Goal: Information Seeking & Learning: Compare options

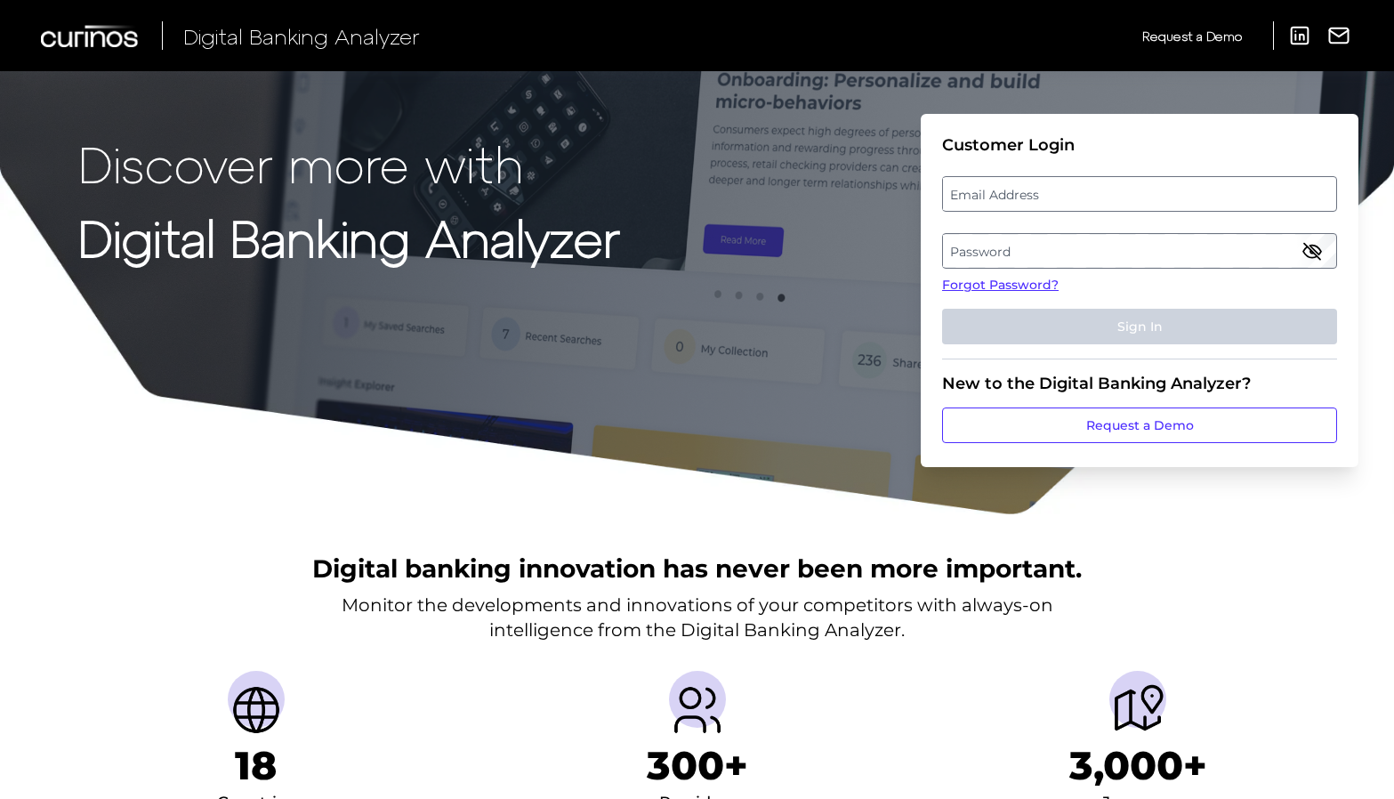
click at [1028, 180] on label "Email Address" at bounding box center [1139, 194] width 392 height 32
click at [1028, 180] on input "email" at bounding box center [1139, 194] width 395 height 36
type input "kristine.w.clark@wellsfargo.com"
click at [1074, 247] on label "Password" at bounding box center [1139, 251] width 392 height 32
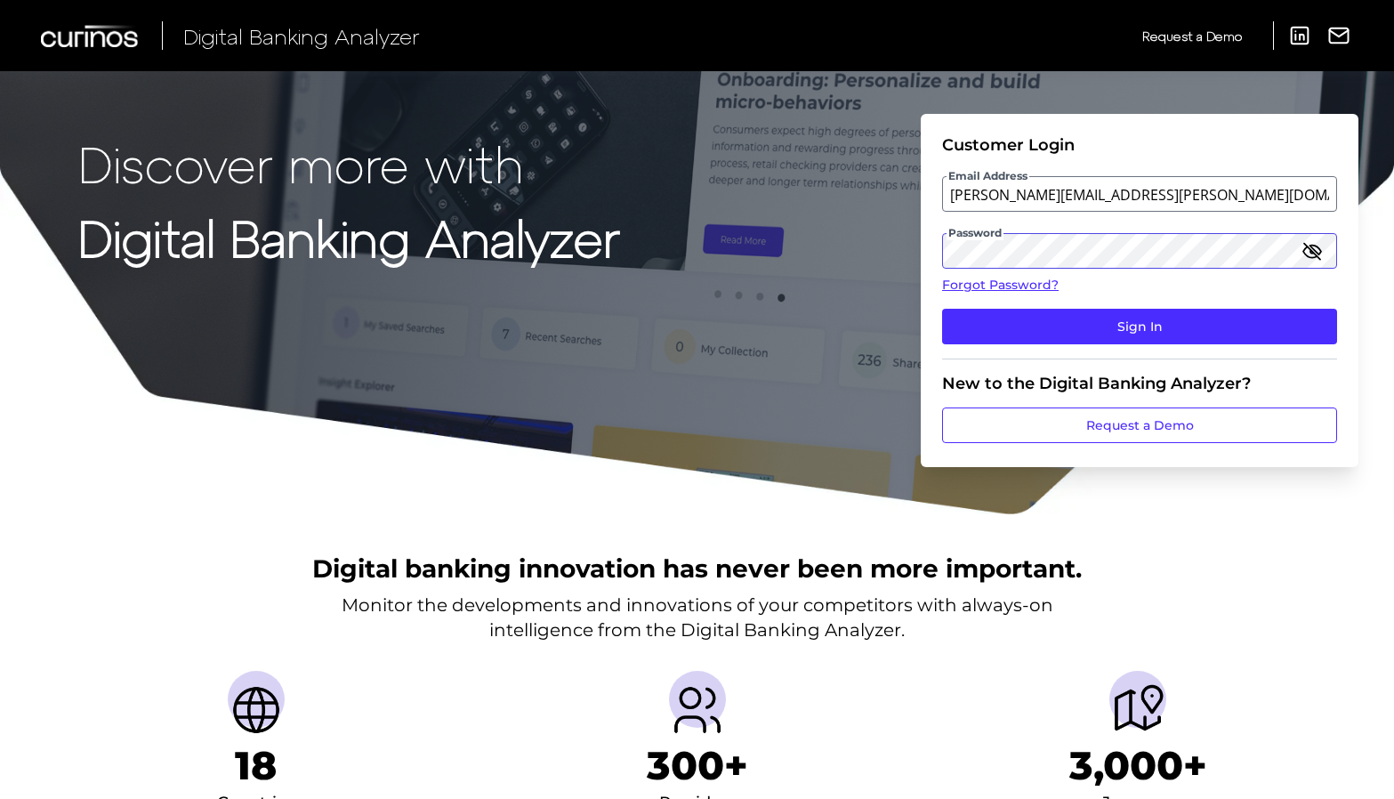
click at [942, 309] on button "Sign In" at bounding box center [1139, 327] width 395 height 36
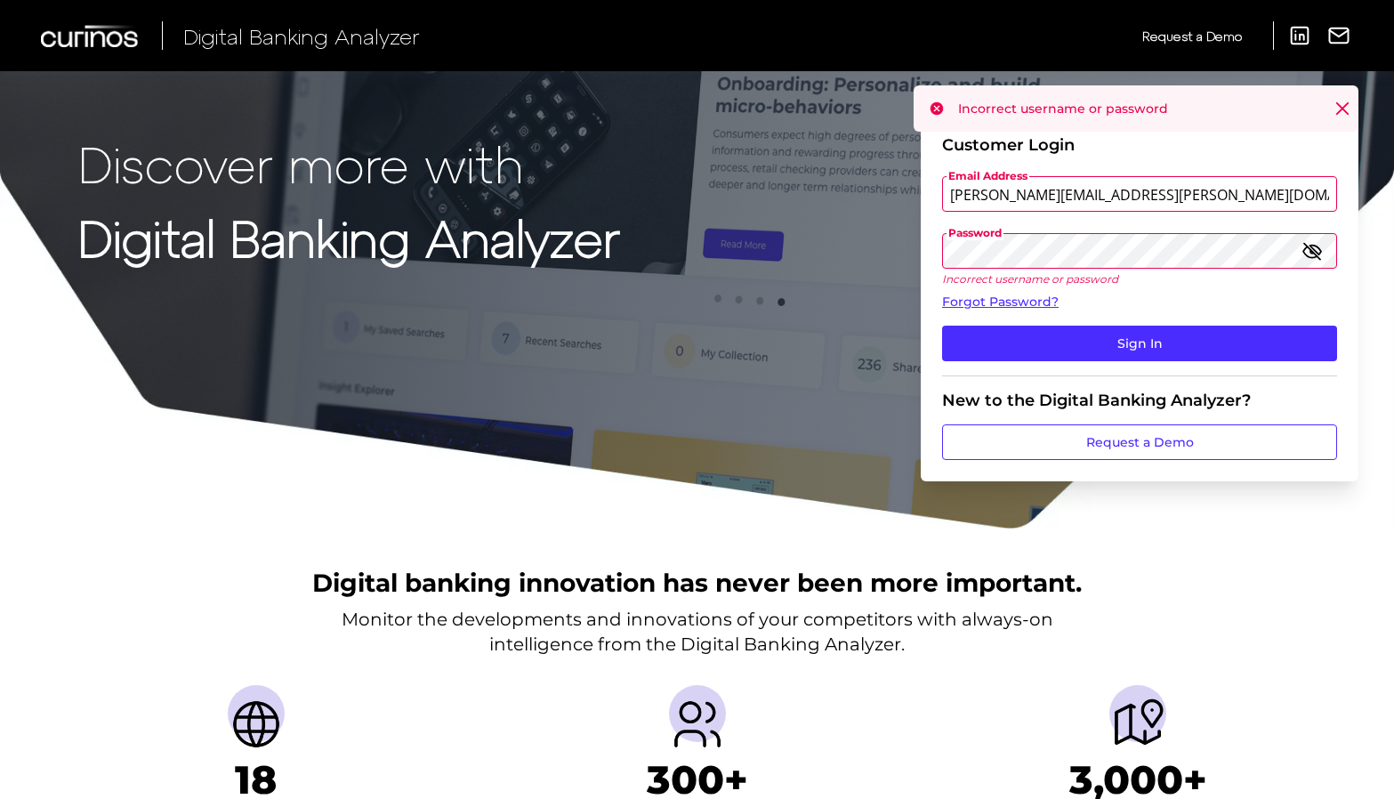
click at [1316, 247] on icon "button" at bounding box center [1312, 250] width 21 height 21
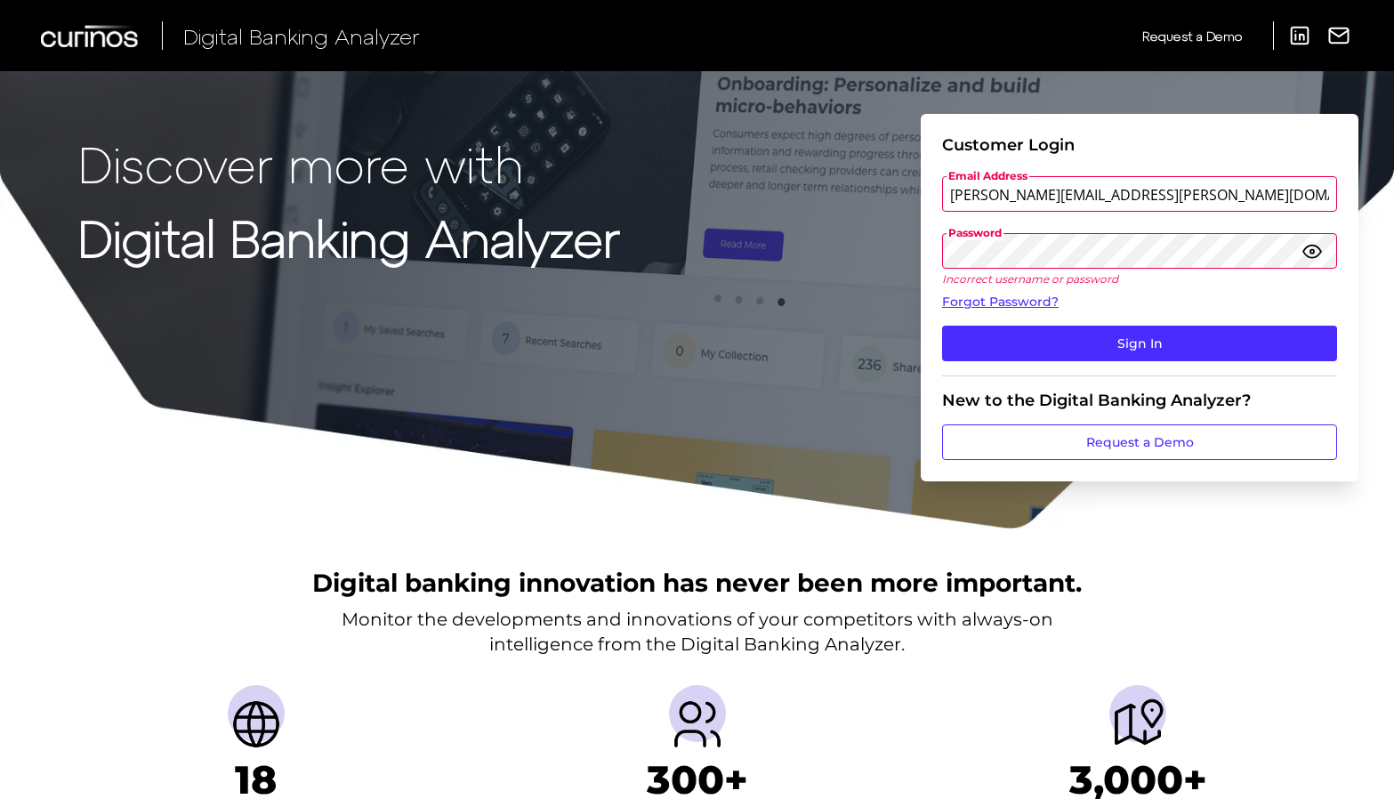
click at [942, 326] on button "Sign In" at bounding box center [1139, 344] width 395 height 36
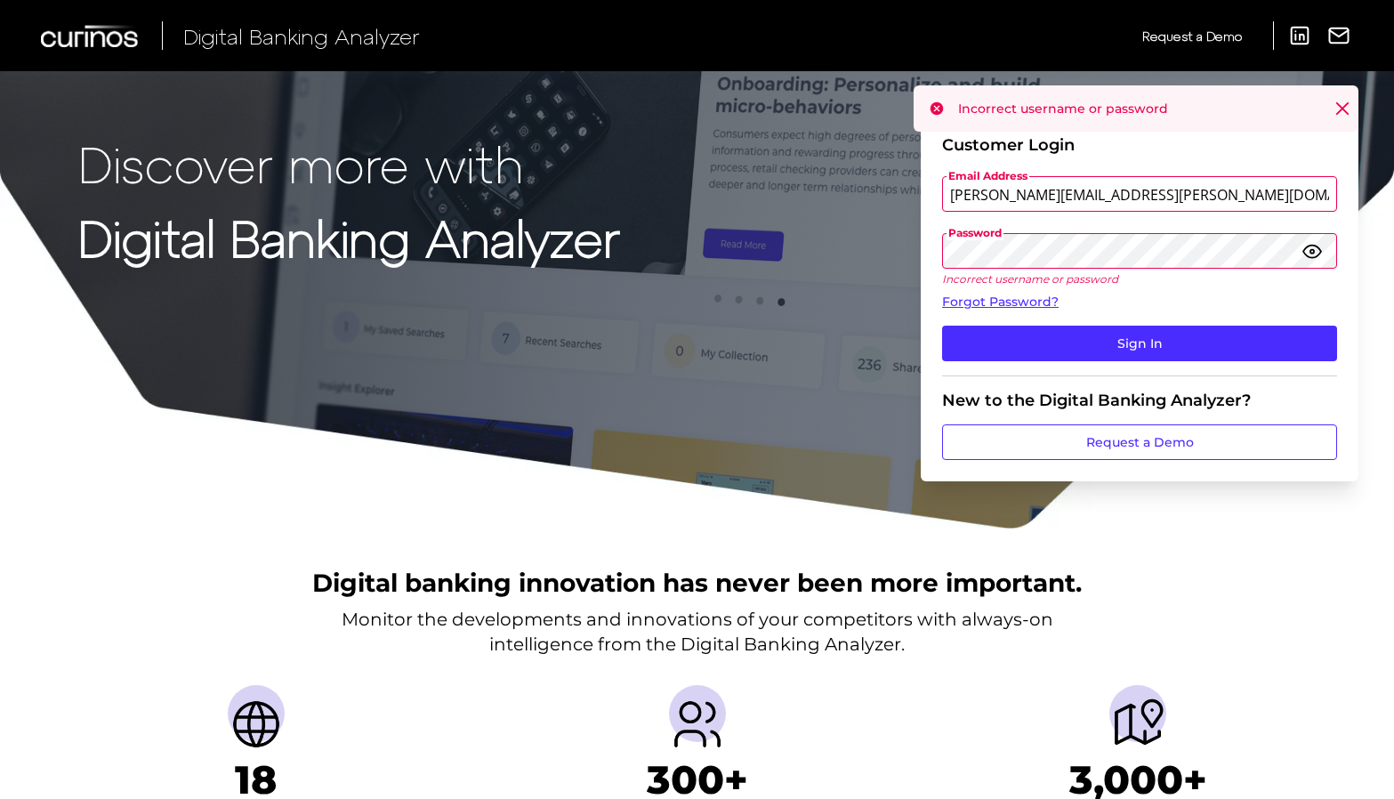
click at [911, 251] on div "Discover more with Digital Banking Analyzer Customer Login Email Address kristi…" at bounding box center [697, 265] width 1394 height 530
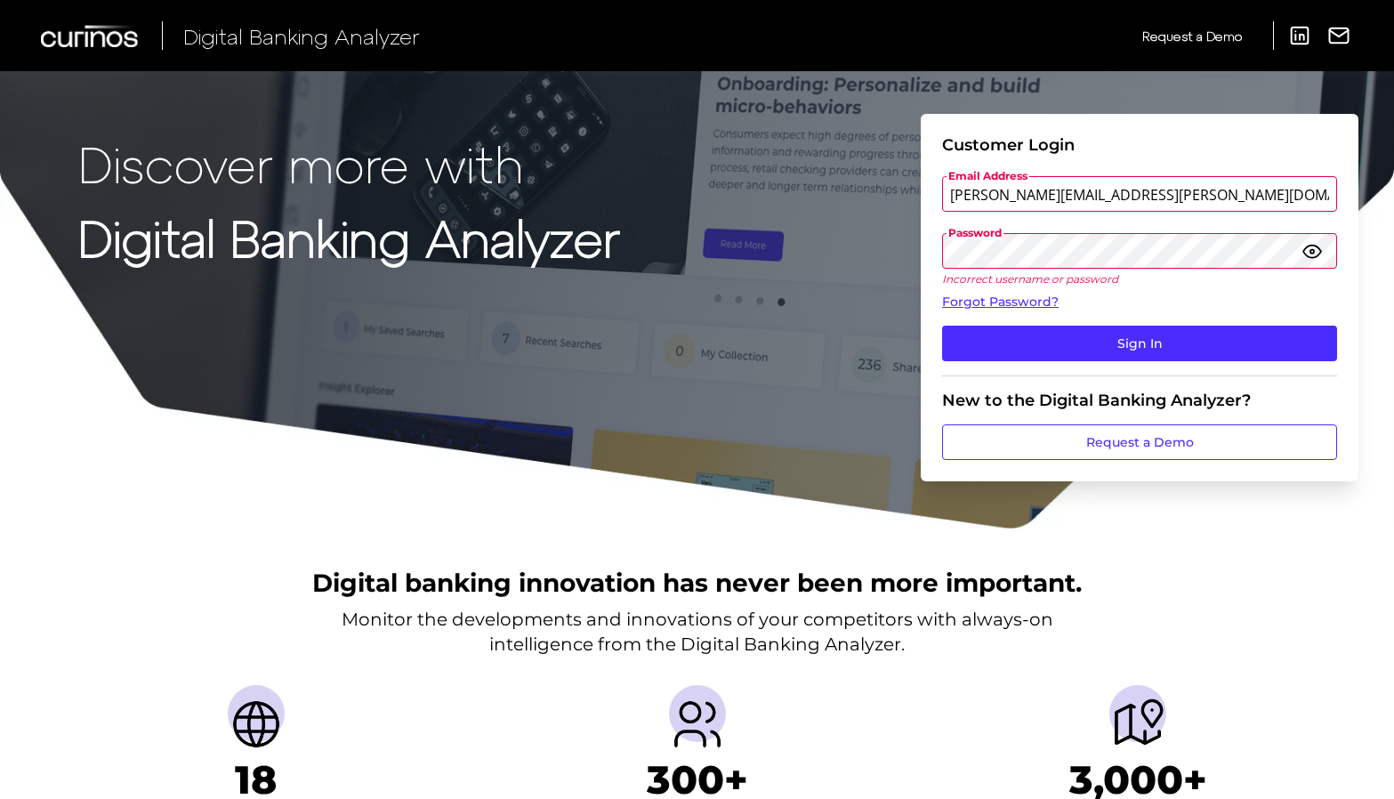
click at [942, 326] on button "Sign In" at bounding box center [1139, 344] width 395 height 36
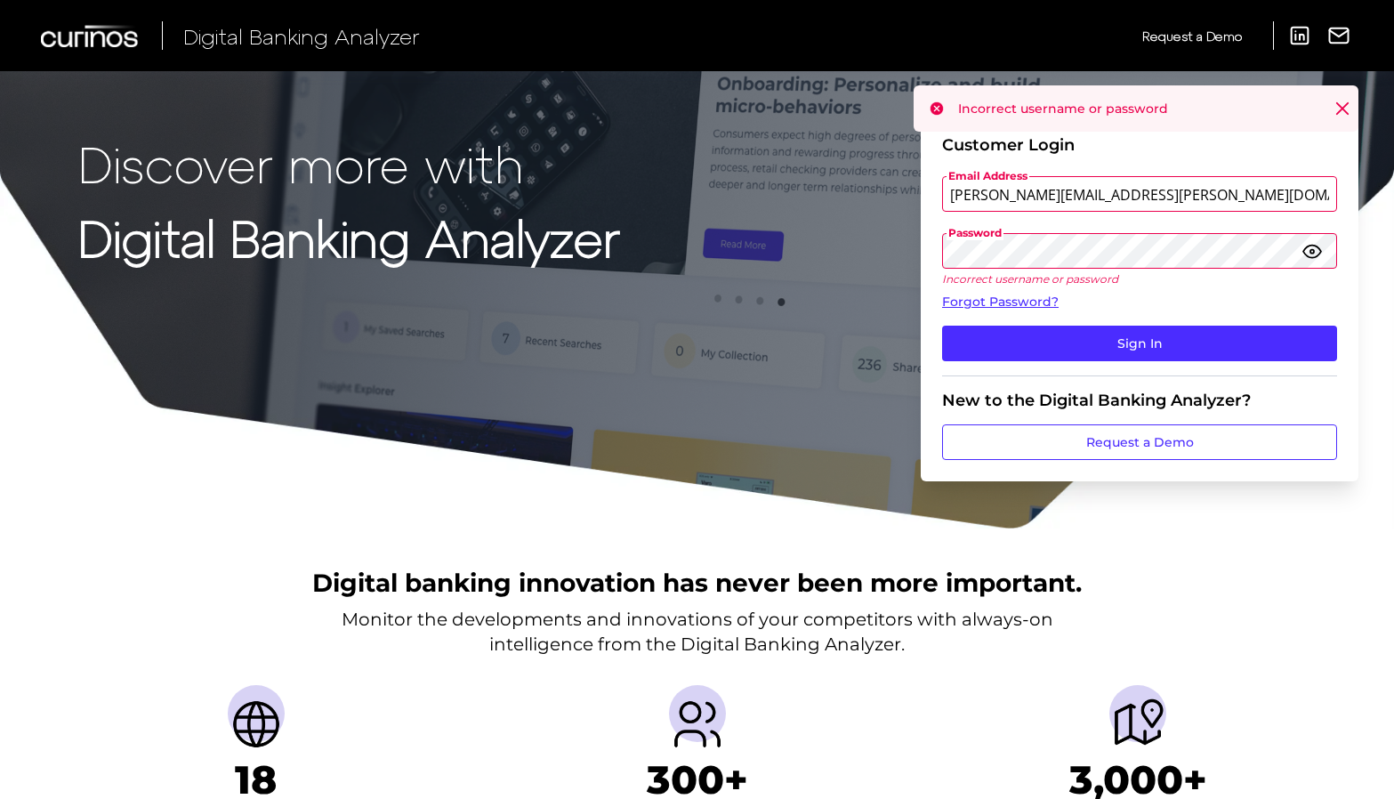
click at [899, 255] on div "Discover more with Digital Banking Analyzer Customer Login Email Address kristi…" at bounding box center [697, 265] width 1394 height 530
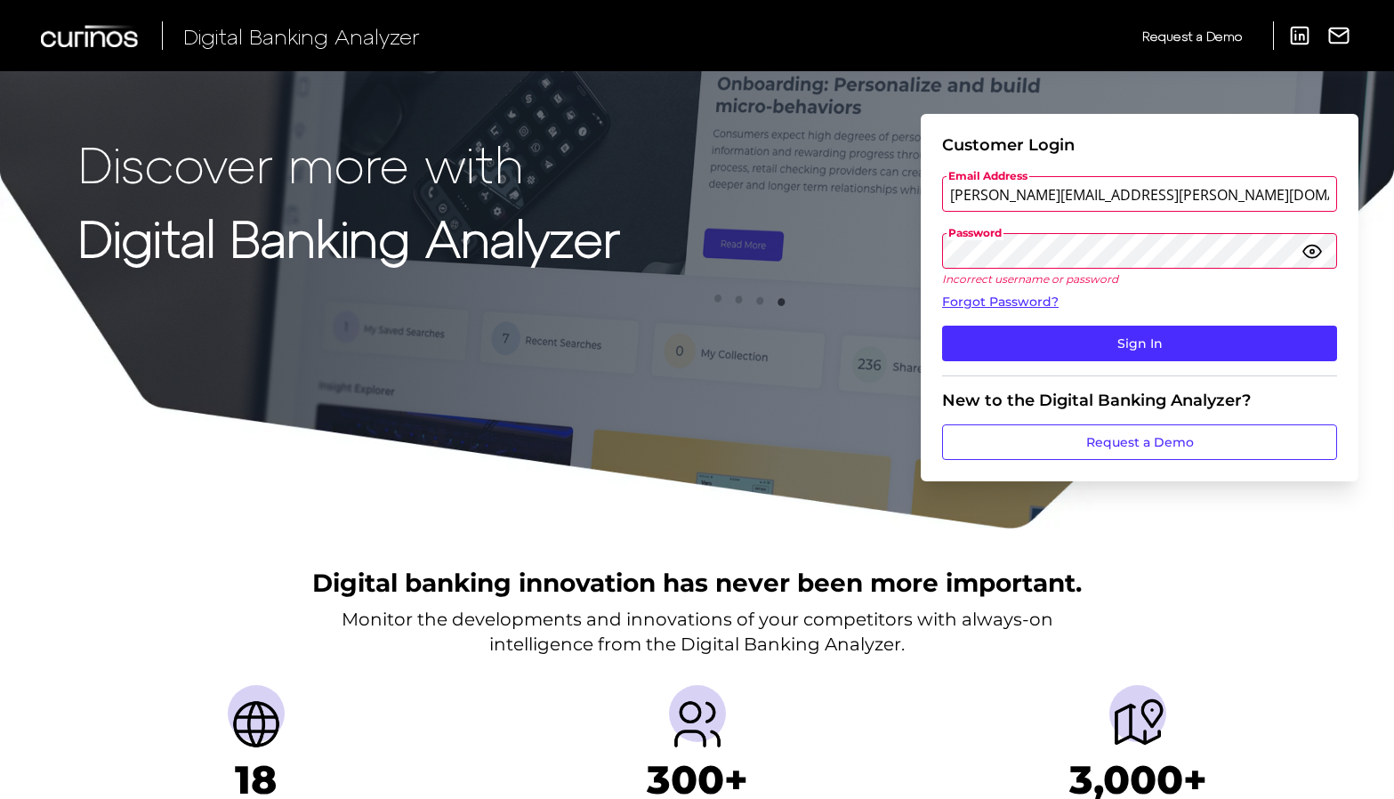
click at [942, 326] on button "Sign In" at bounding box center [1139, 344] width 395 height 36
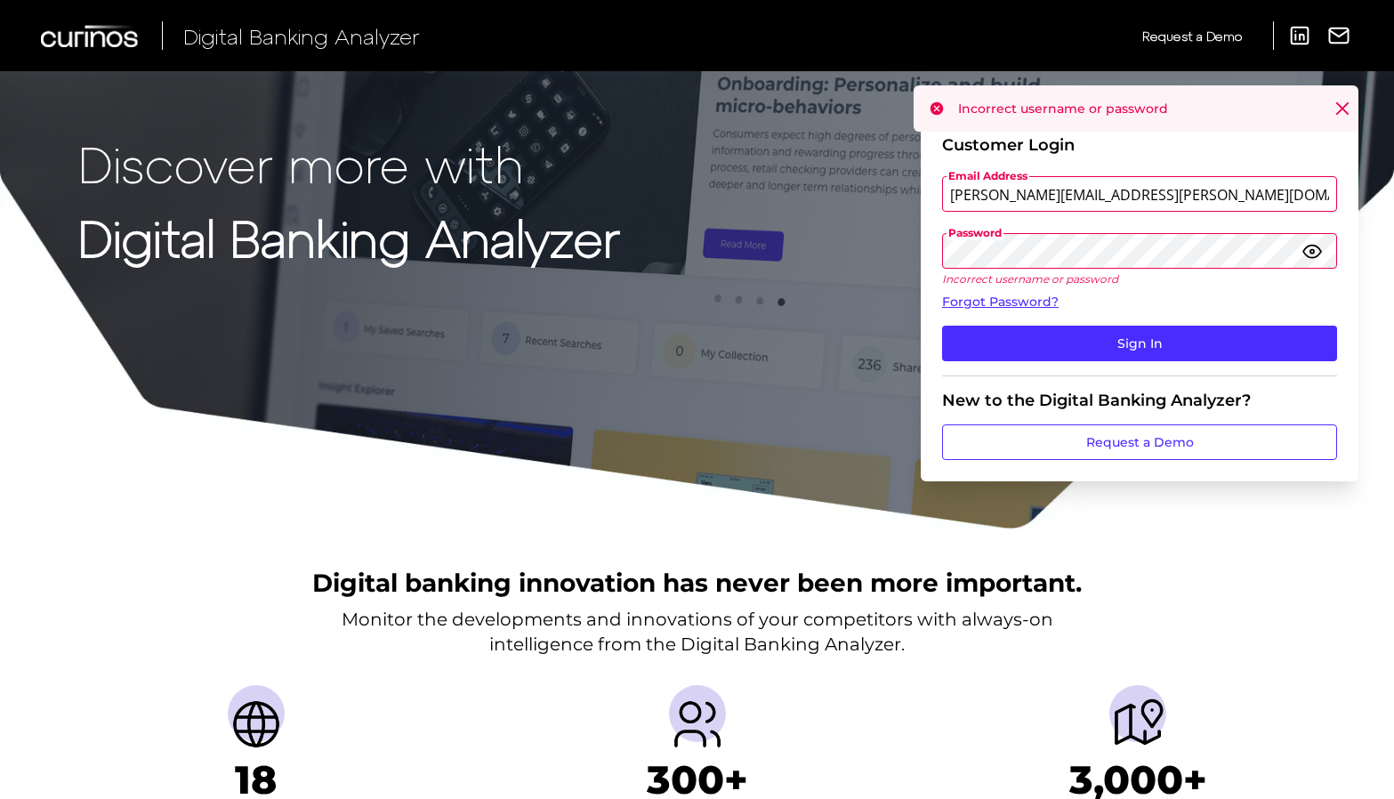
click at [942, 326] on button "Sign In" at bounding box center [1139, 344] width 395 height 36
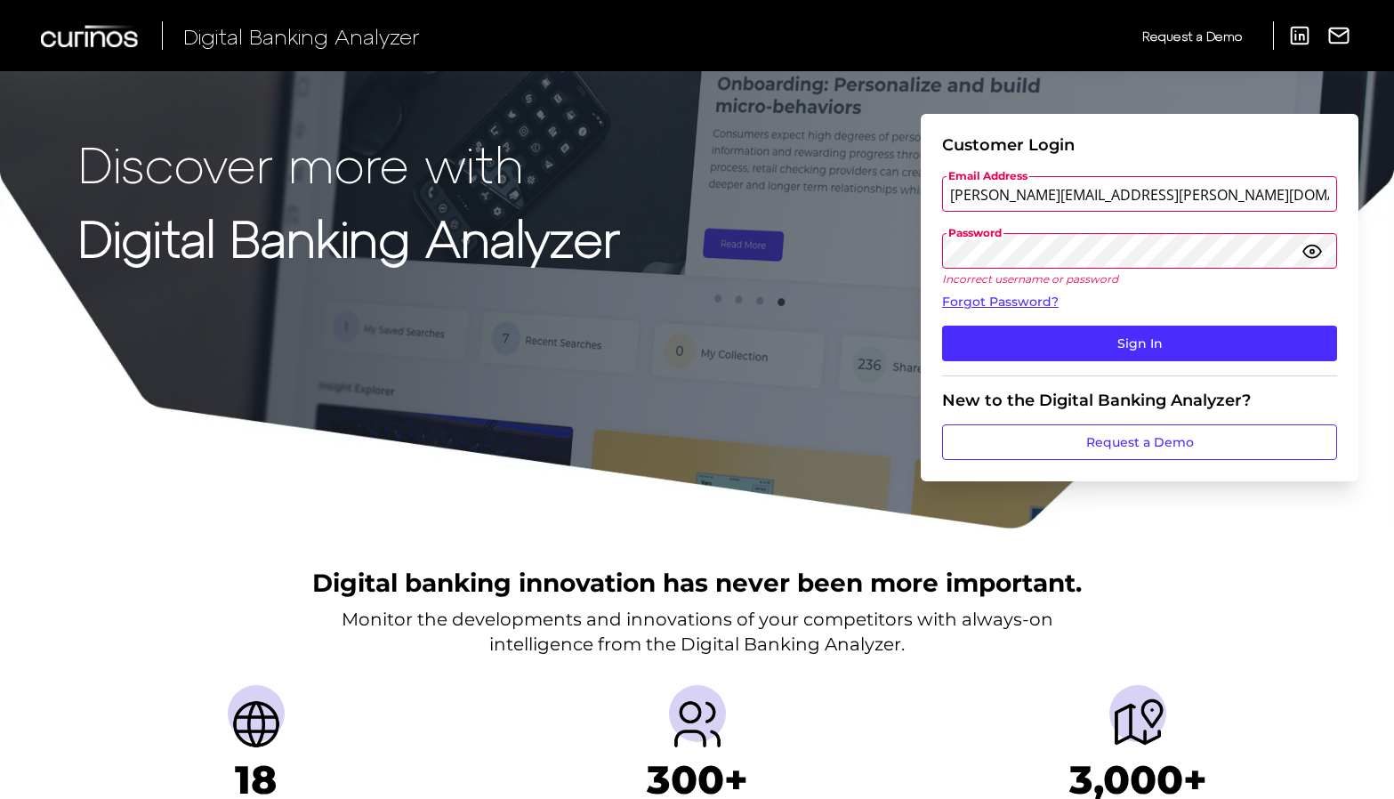
click at [911, 263] on div "Discover more with Digital Banking Analyzer Customer Login Email Address kristi…" at bounding box center [697, 265] width 1394 height 530
click at [942, 326] on button "Sign In" at bounding box center [1139, 344] width 395 height 36
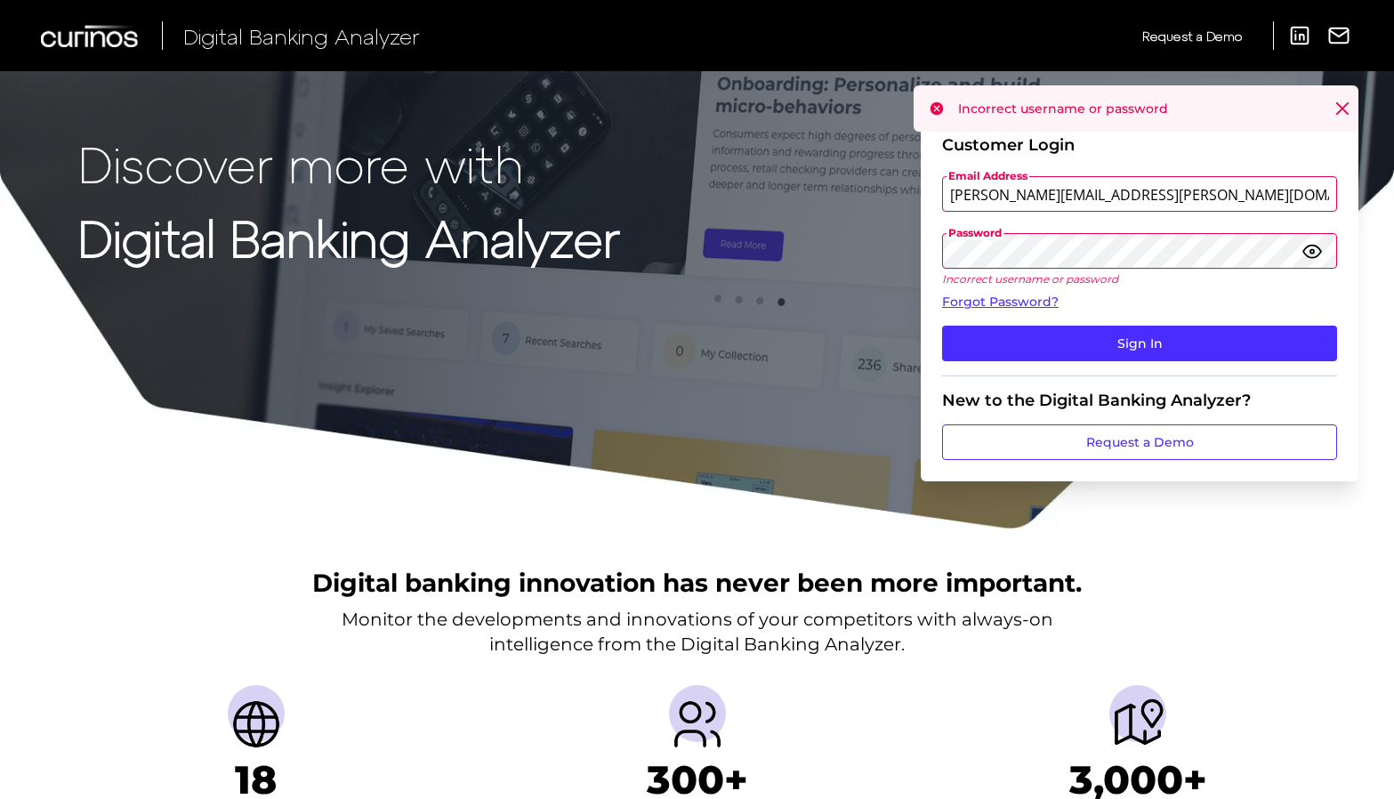
click at [918, 260] on div "Discover more with Digital Banking Analyzer Customer Login Email Address kristi…" at bounding box center [697, 265] width 1394 height 530
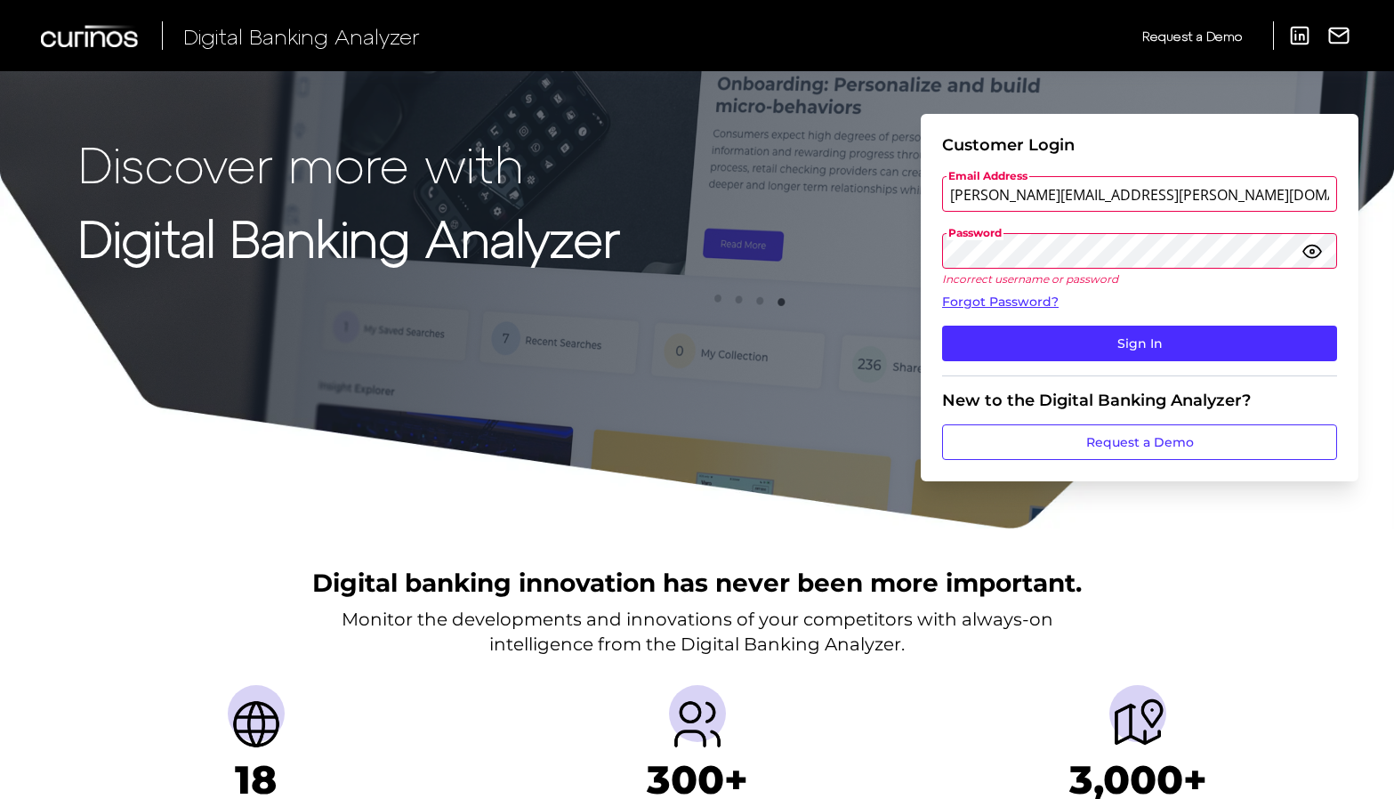
click at [942, 326] on button "Sign In" at bounding box center [1139, 344] width 395 height 36
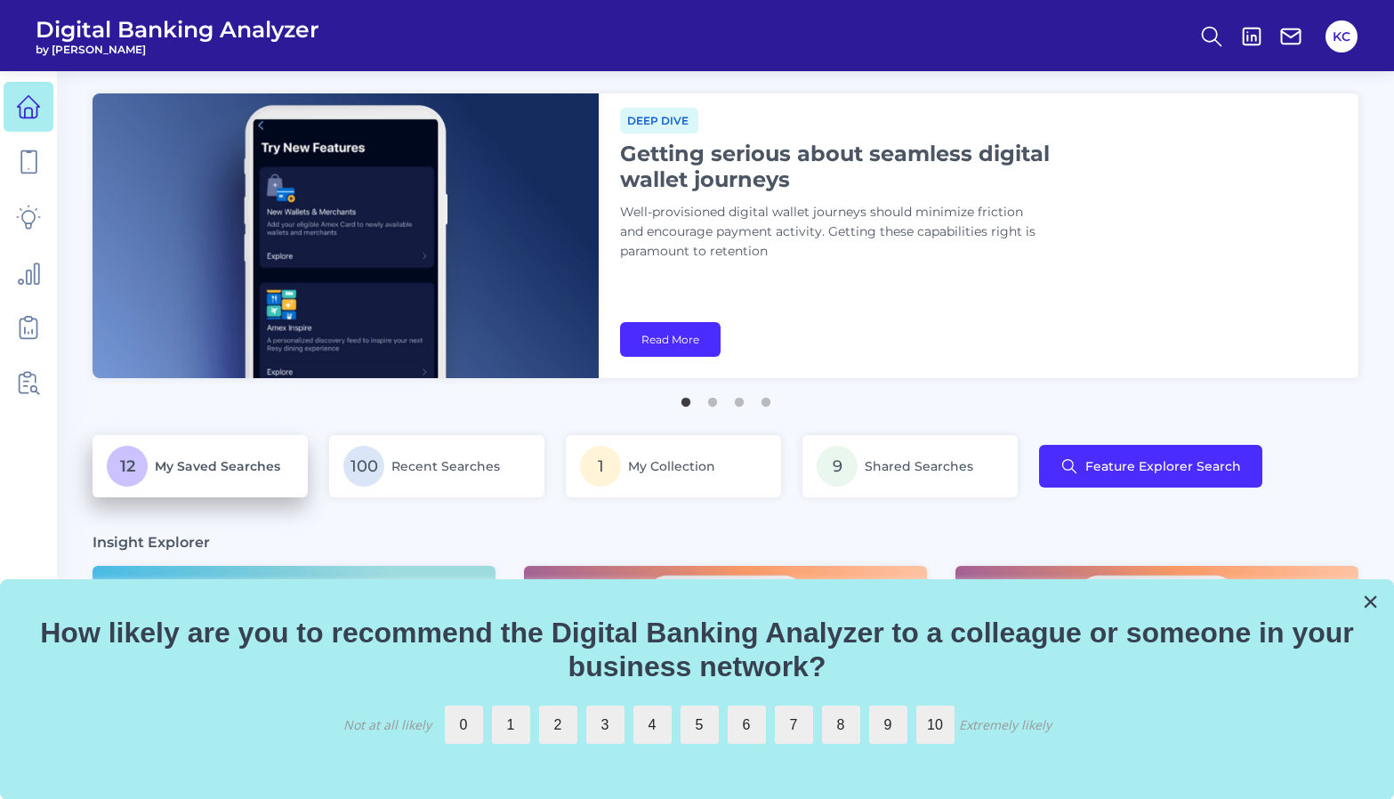
click at [269, 481] on p "12 My Saved Searches" at bounding box center [200, 466] width 187 height 41
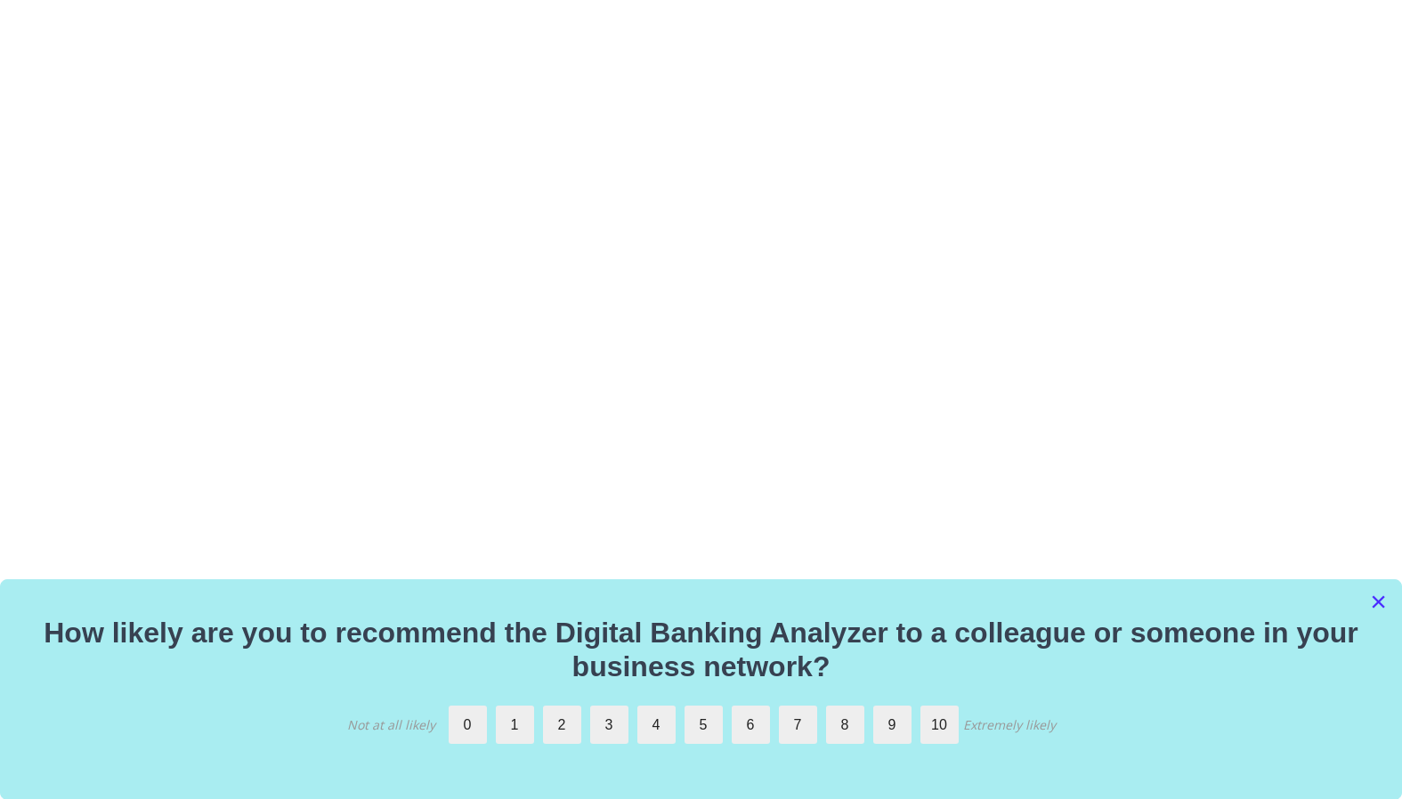
click at [1376, 604] on button "×" at bounding box center [1378, 601] width 17 height 28
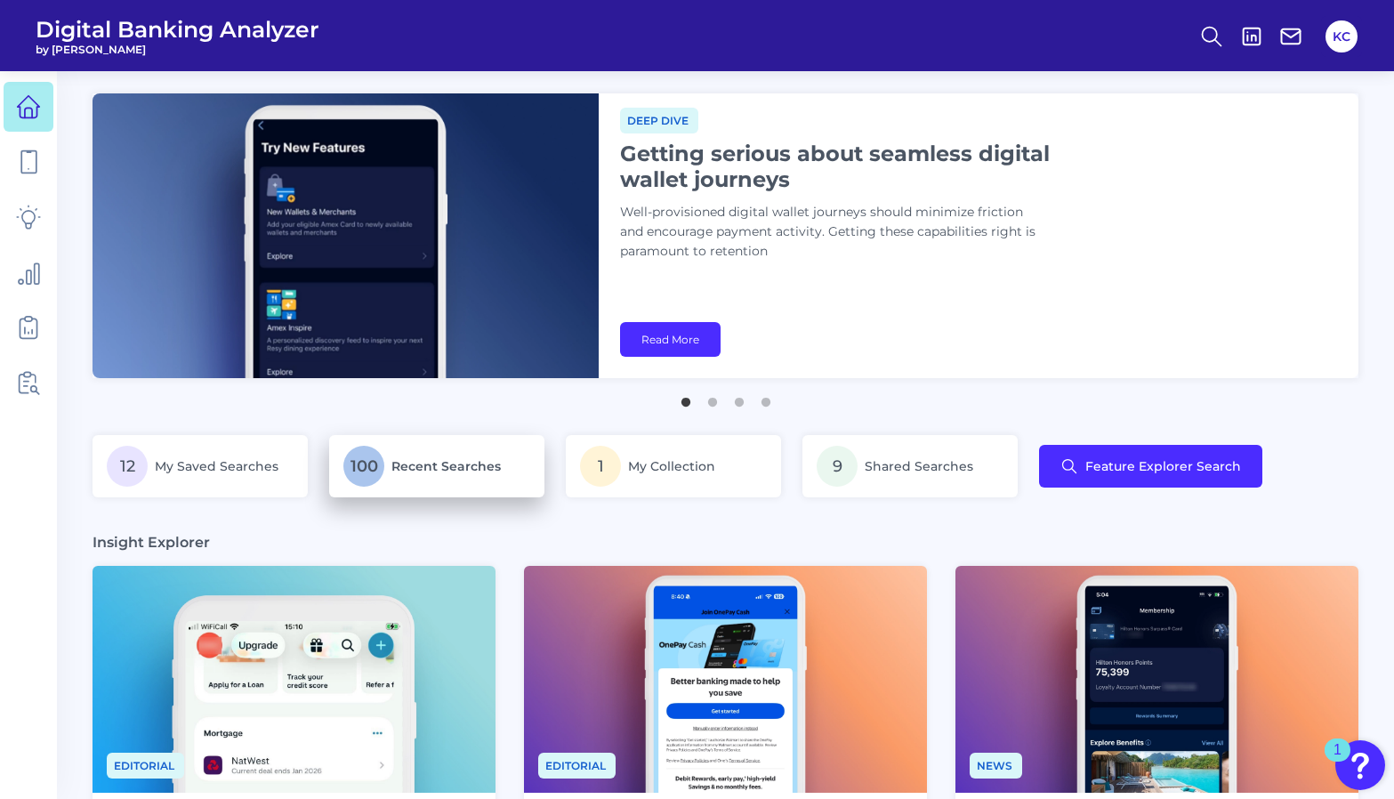
click at [453, 472] on span "Recent Searches" at bounding box center [446, 466] width 109 height 16
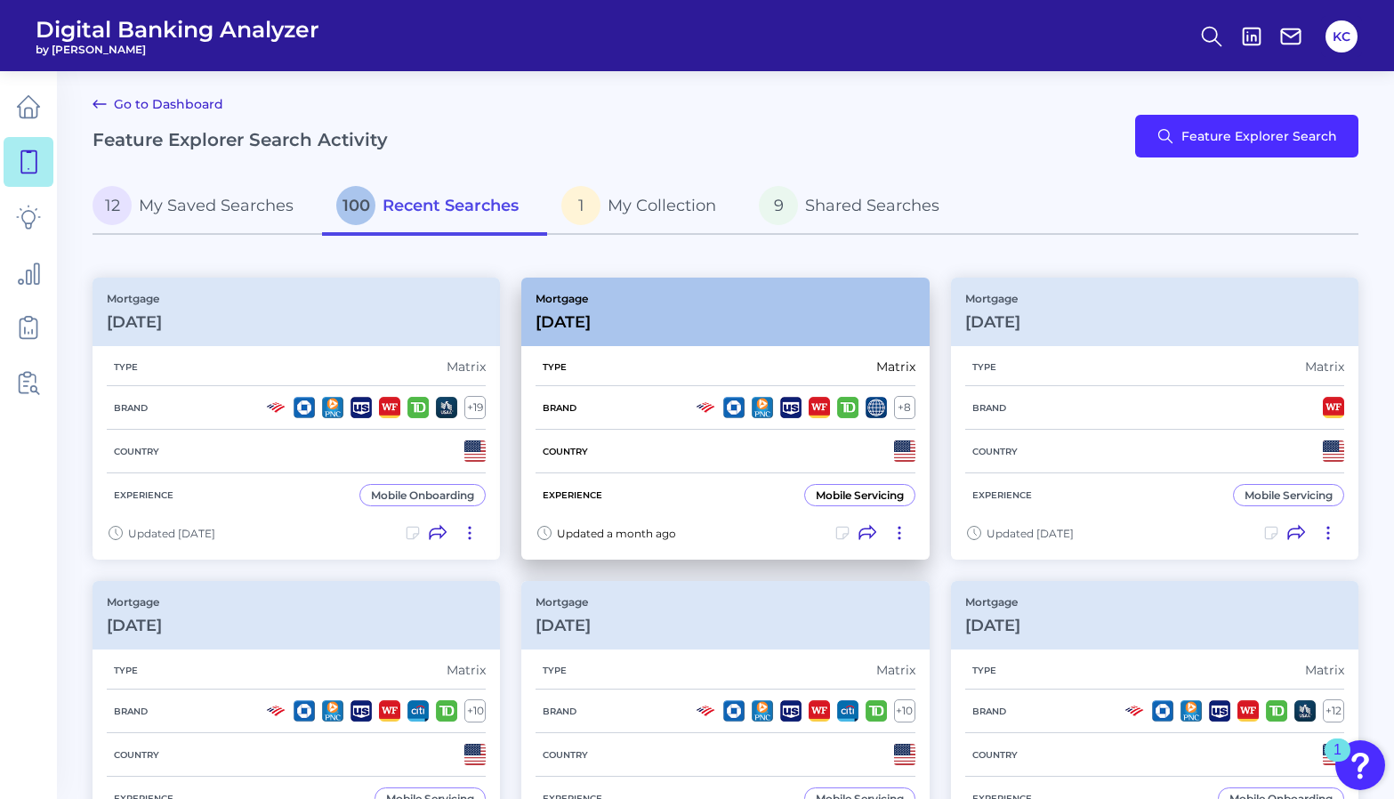
click at [826, 495] on div "Mobile Servicing" at bounding box center [860, 495] width 88 height 13
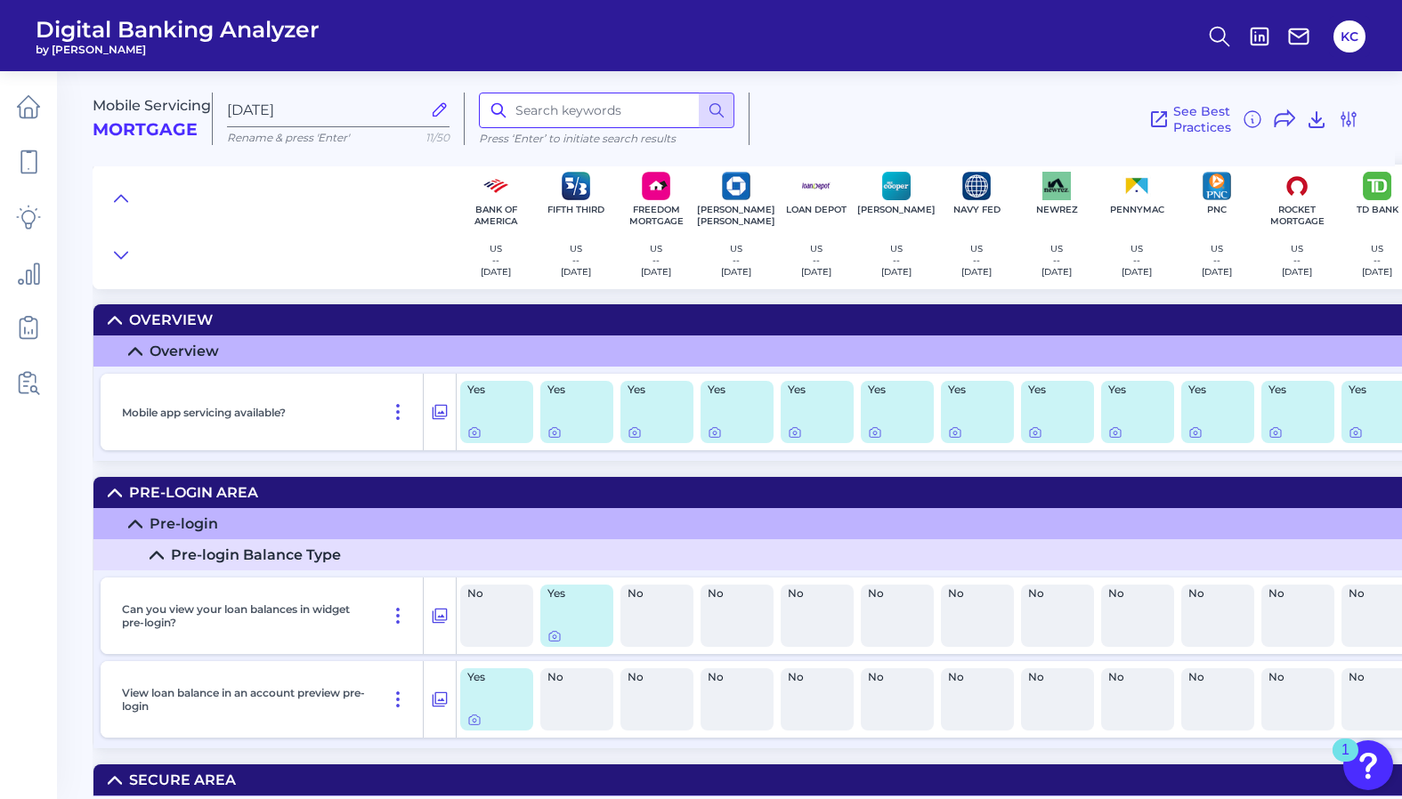
click at [602, 111] on input at bounding box center [606, 111] width 255 height 36
type input "lump"
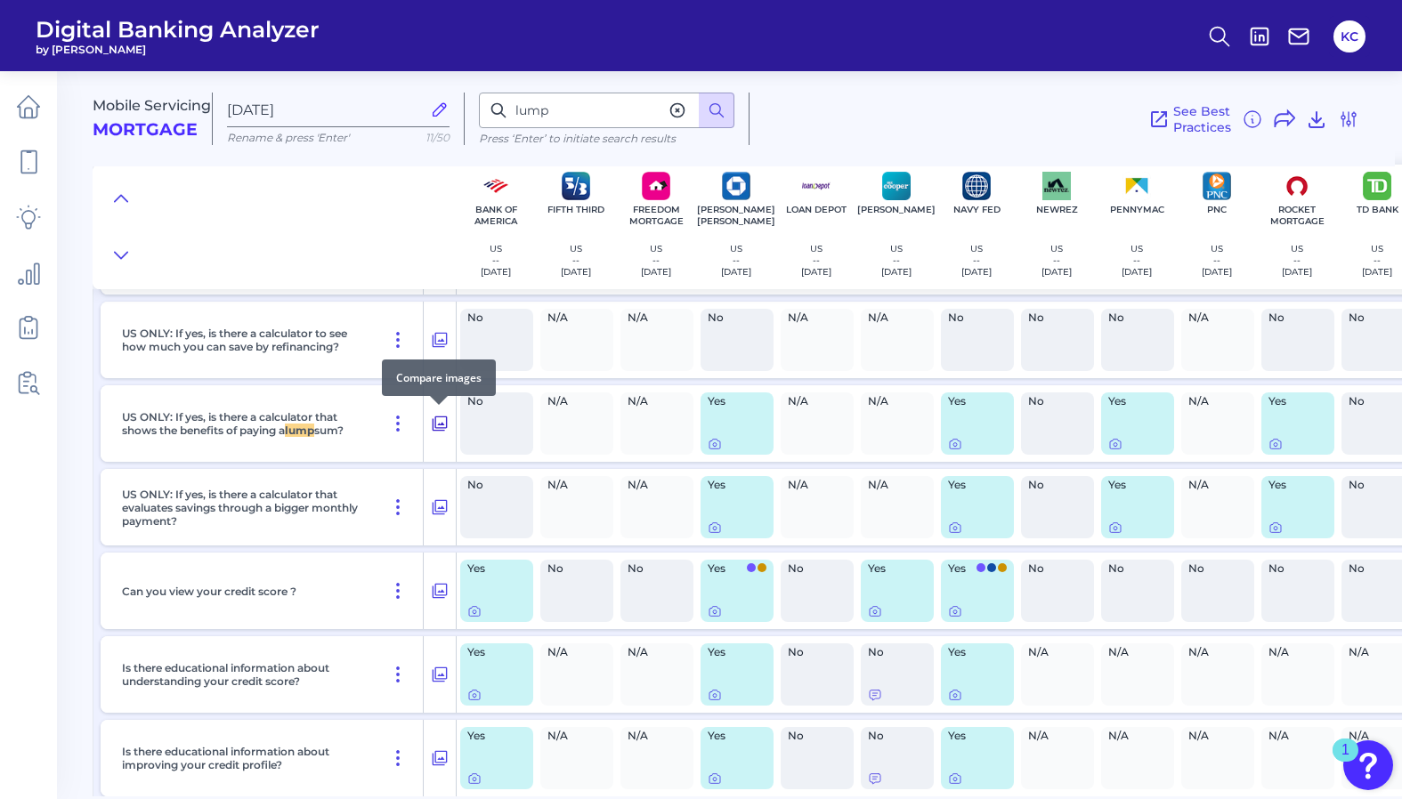
click at [441, 423] on icon at bounding box center [440, 423] width 18 height 21
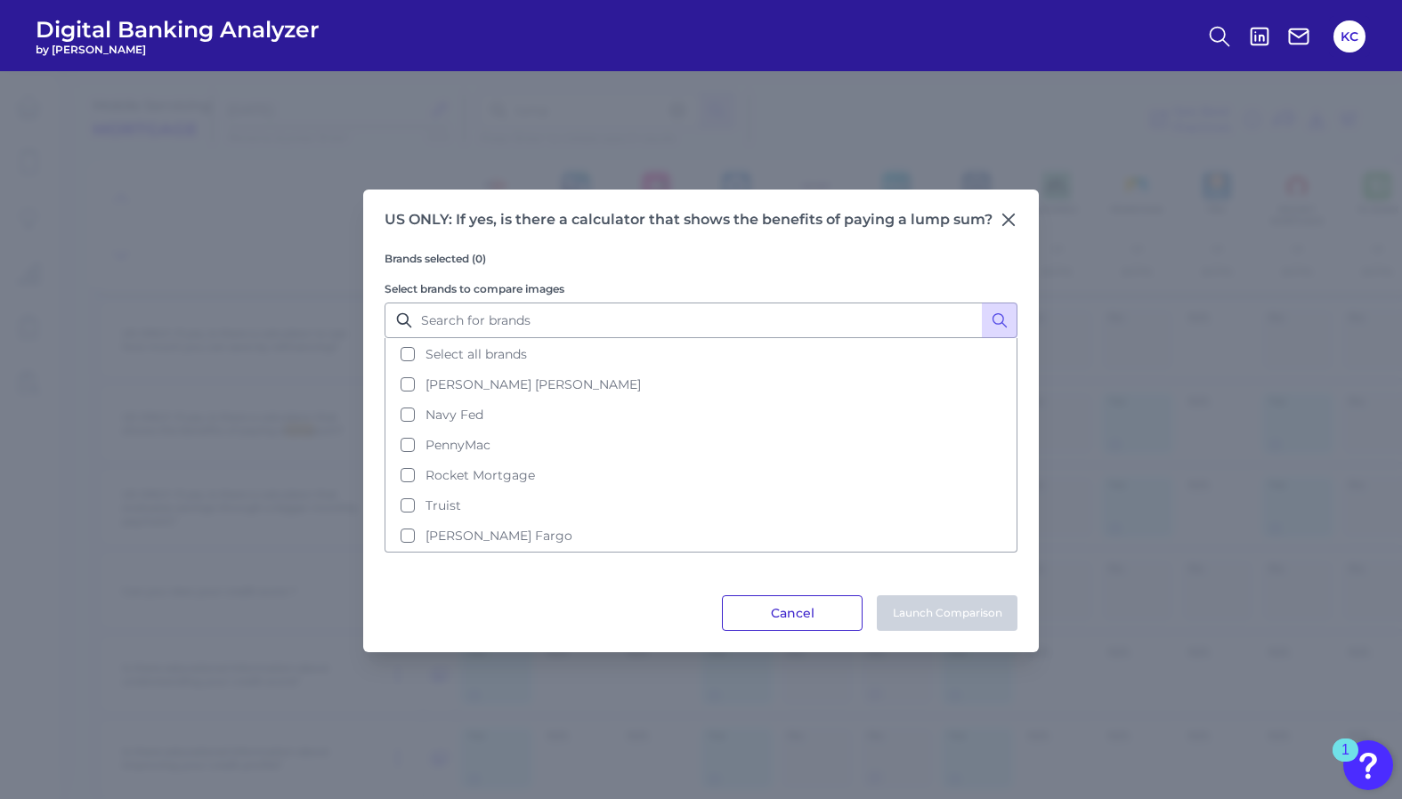
drag, startPoint x: 780, startPoint y: 618, endPoint x: 1032, endPoint y: 528, distance: 268.2
click at [781, 618] on button "Cancel" at bounding box center [792, 613] width 141 height 36
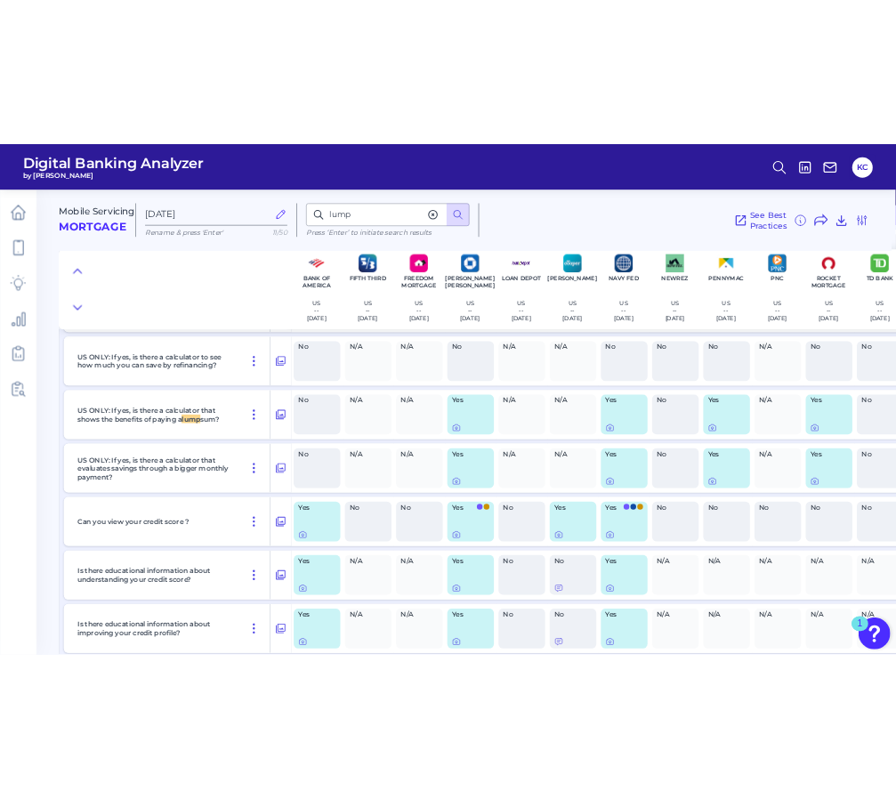
scroll to position [11763, 271]
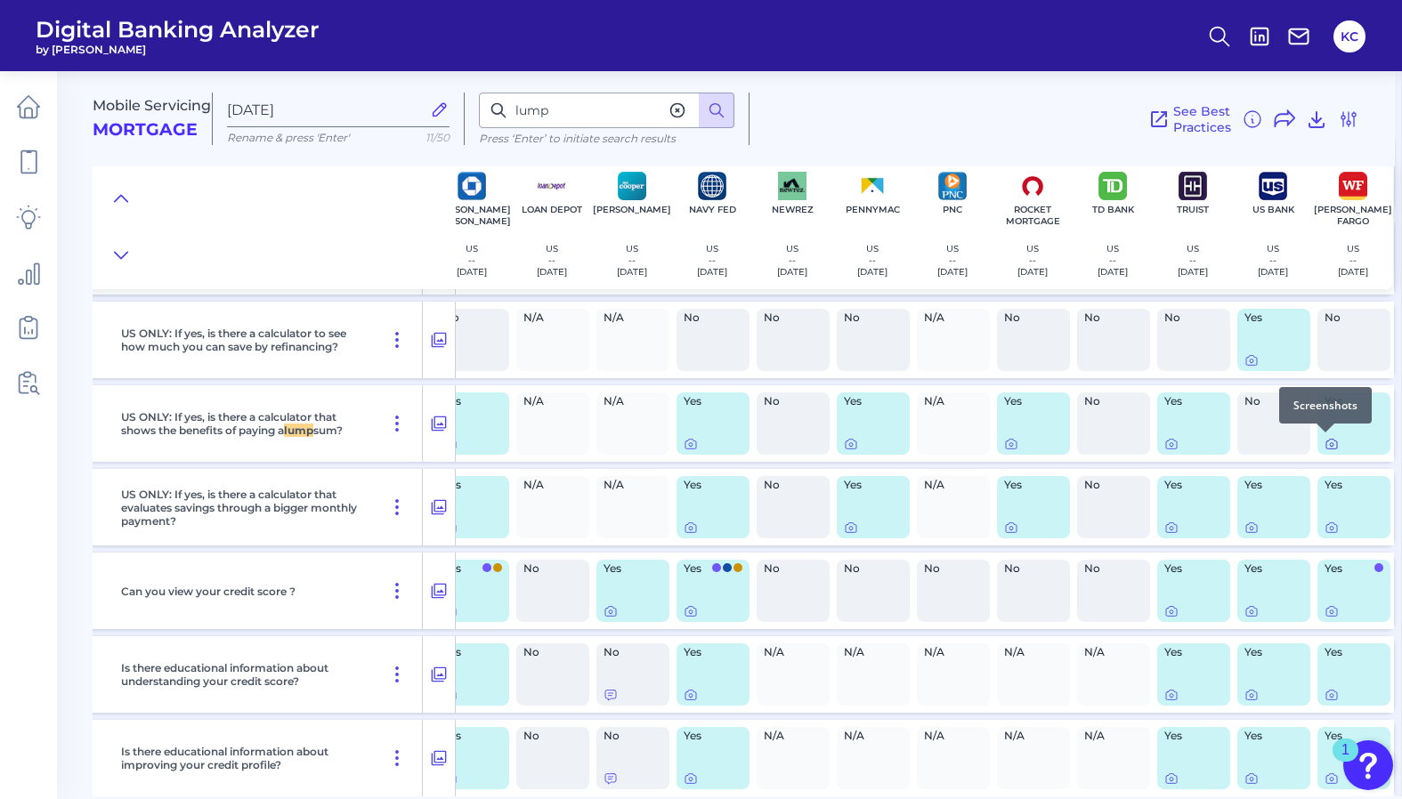
click at [1324, 441] on icon at bounding box center [1331, 444] width 14 height 14
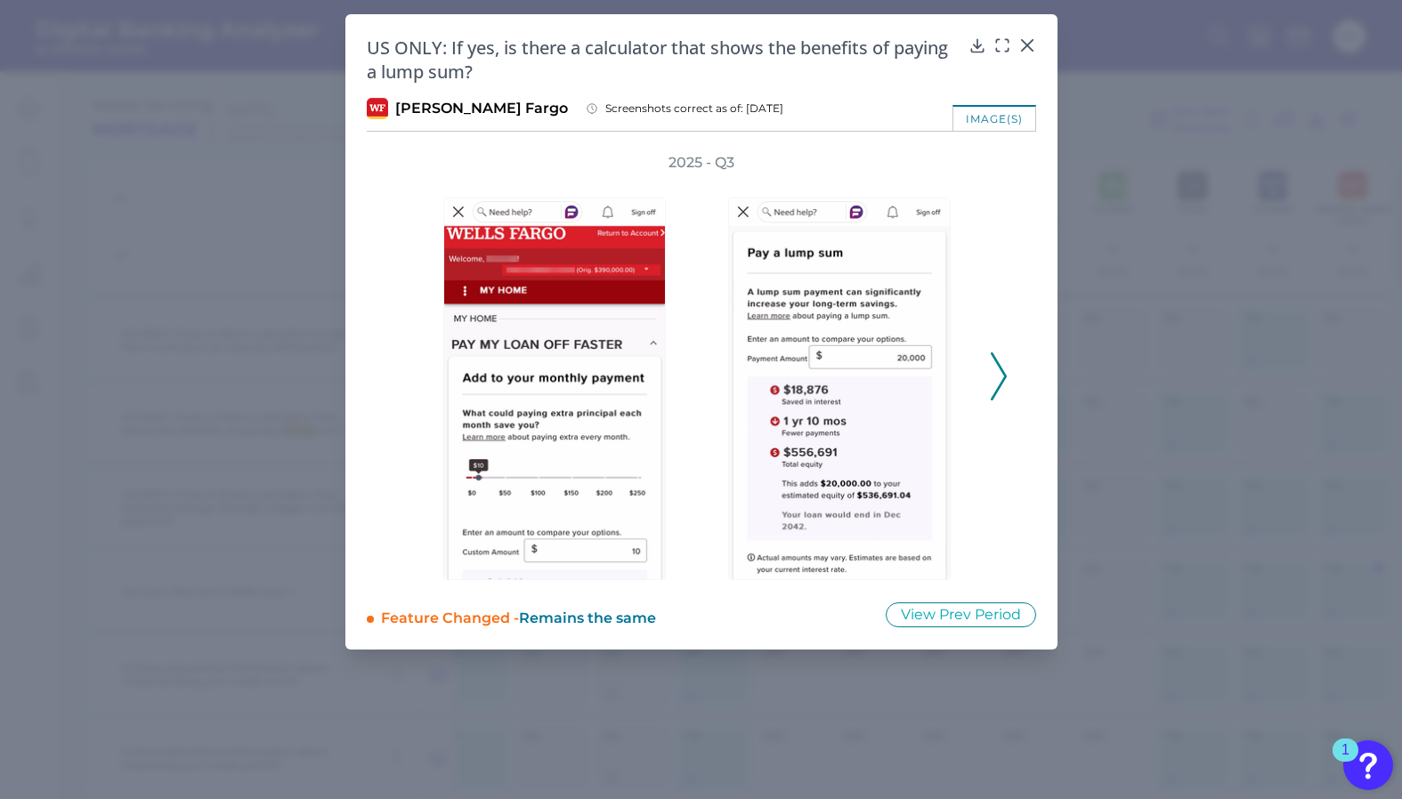
click at [1001, 392] on icon at bounding box center [998, 376] width 16 height 48
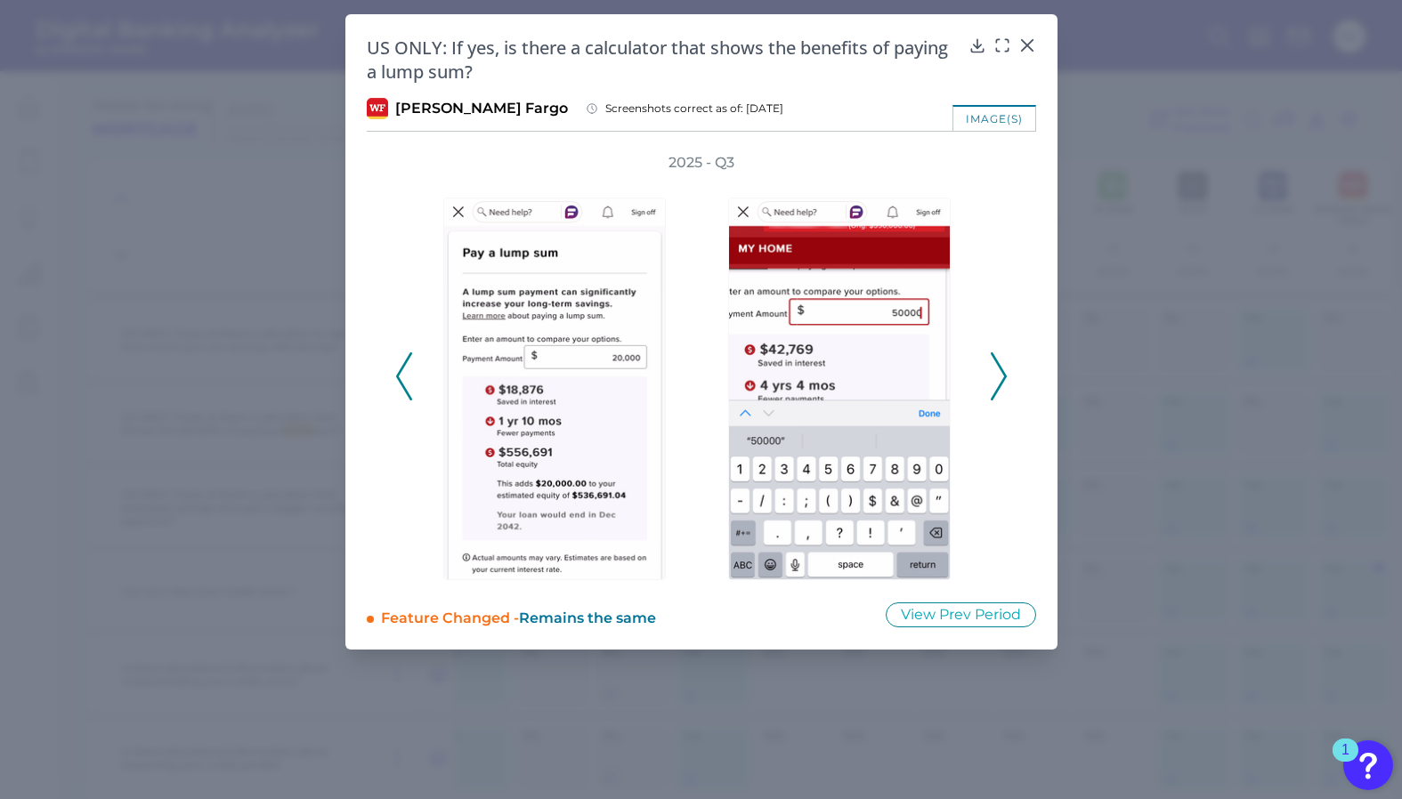
click at [999, 389] on icon at bounding box center [998, 376] width 16 height 48
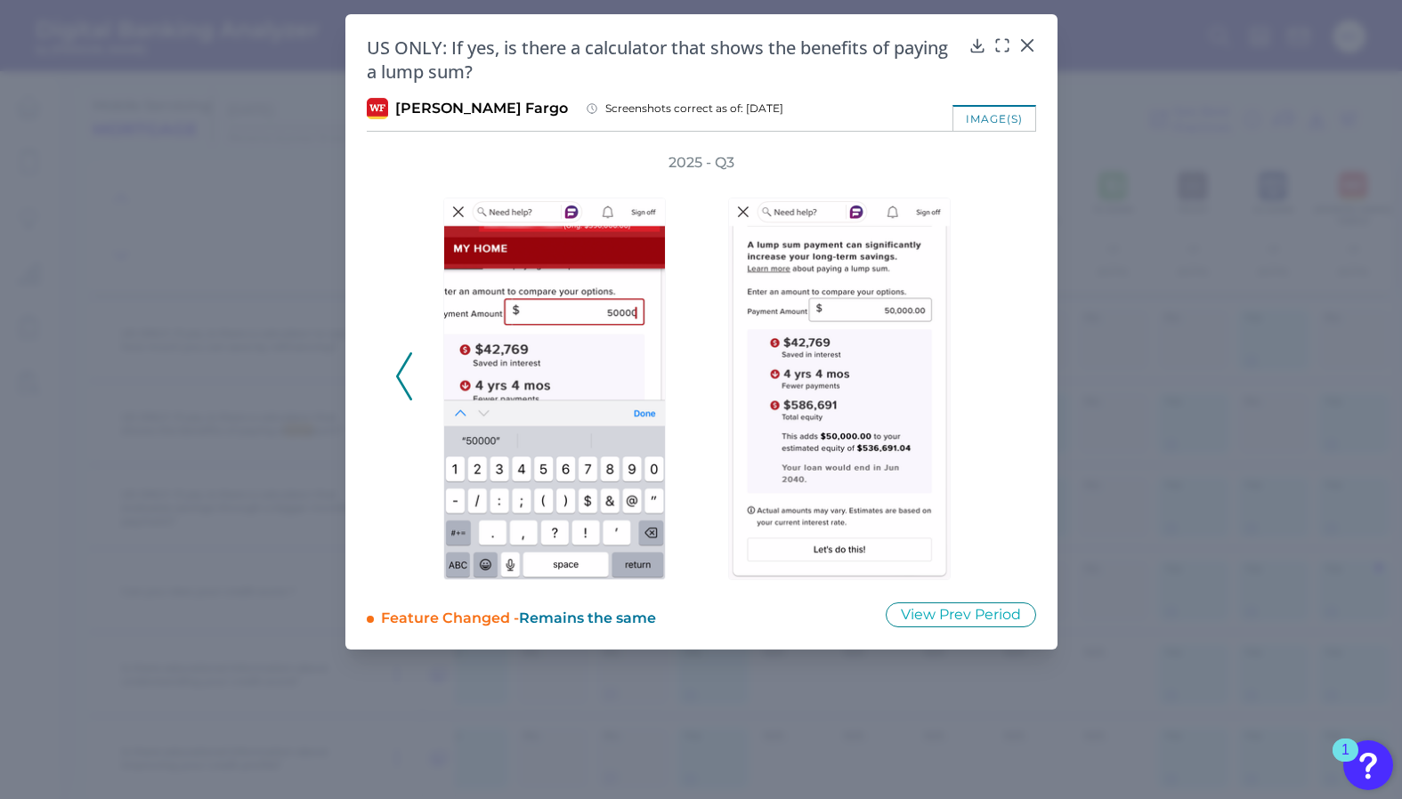
click at [998, 388] on div "2025 - Q3" at bounding box center [701, 366] width 612 height 427
click at [399, 356] on icon at bounding box center [404, 376] width 16 height 48
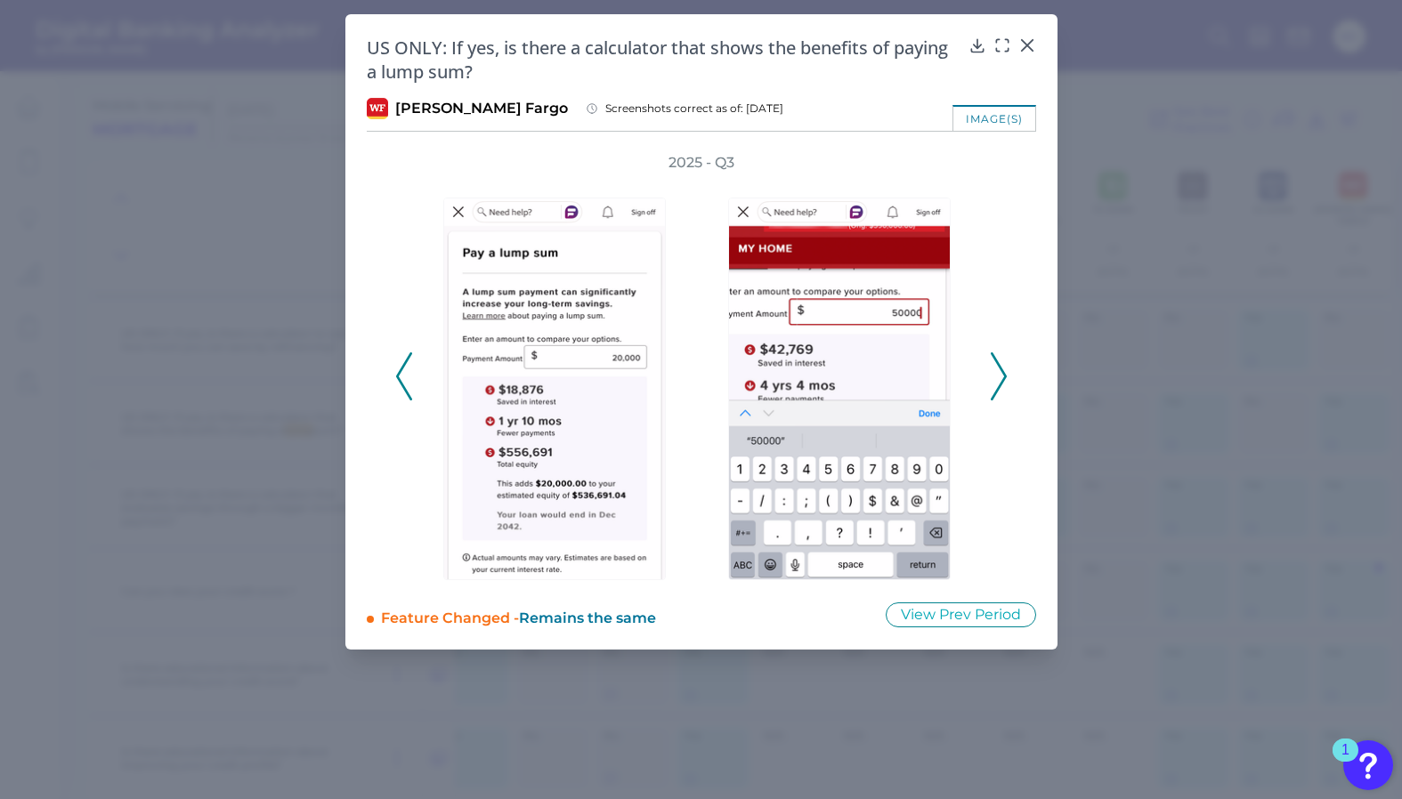
click at [403, 368] on polyline at bounding box center [403, 375] width 13 height 45
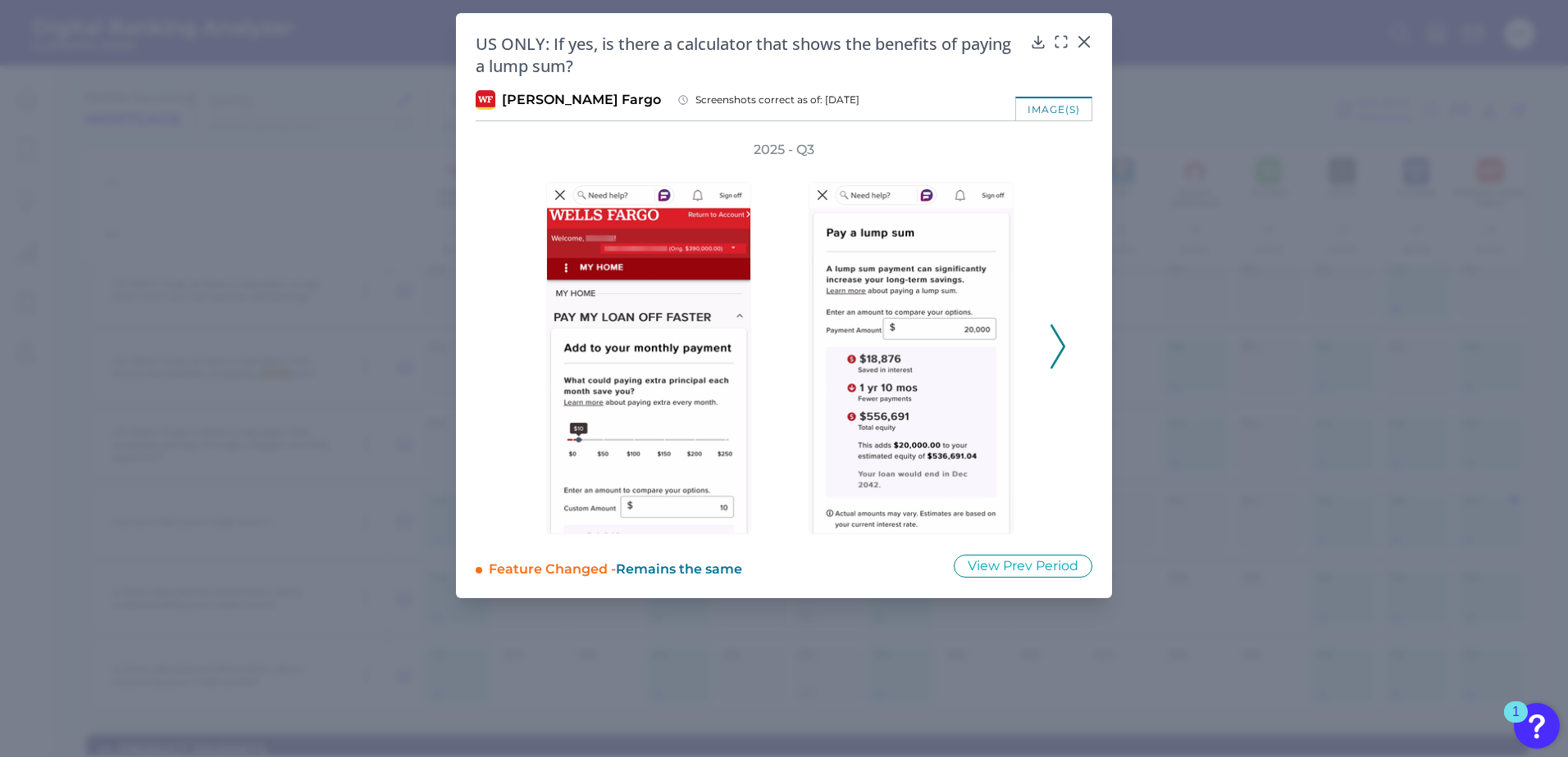
scroll to position [10856, 0]
click at [1090, 35] on icon at bounding box center [1084, 41] width 17 height 17
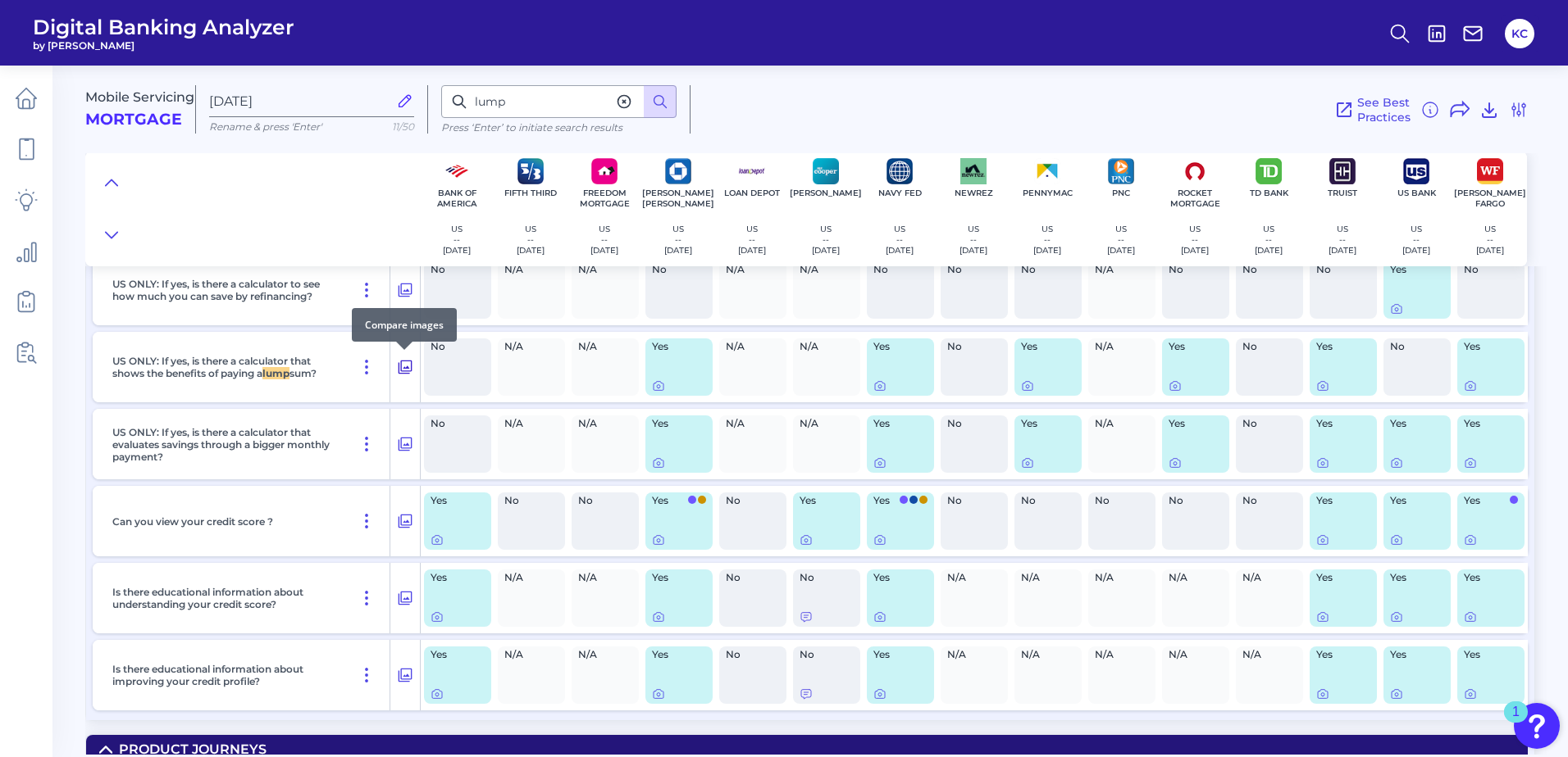
click at [410, 361] on icon at bounding box center [404, 367] width 14 height 14
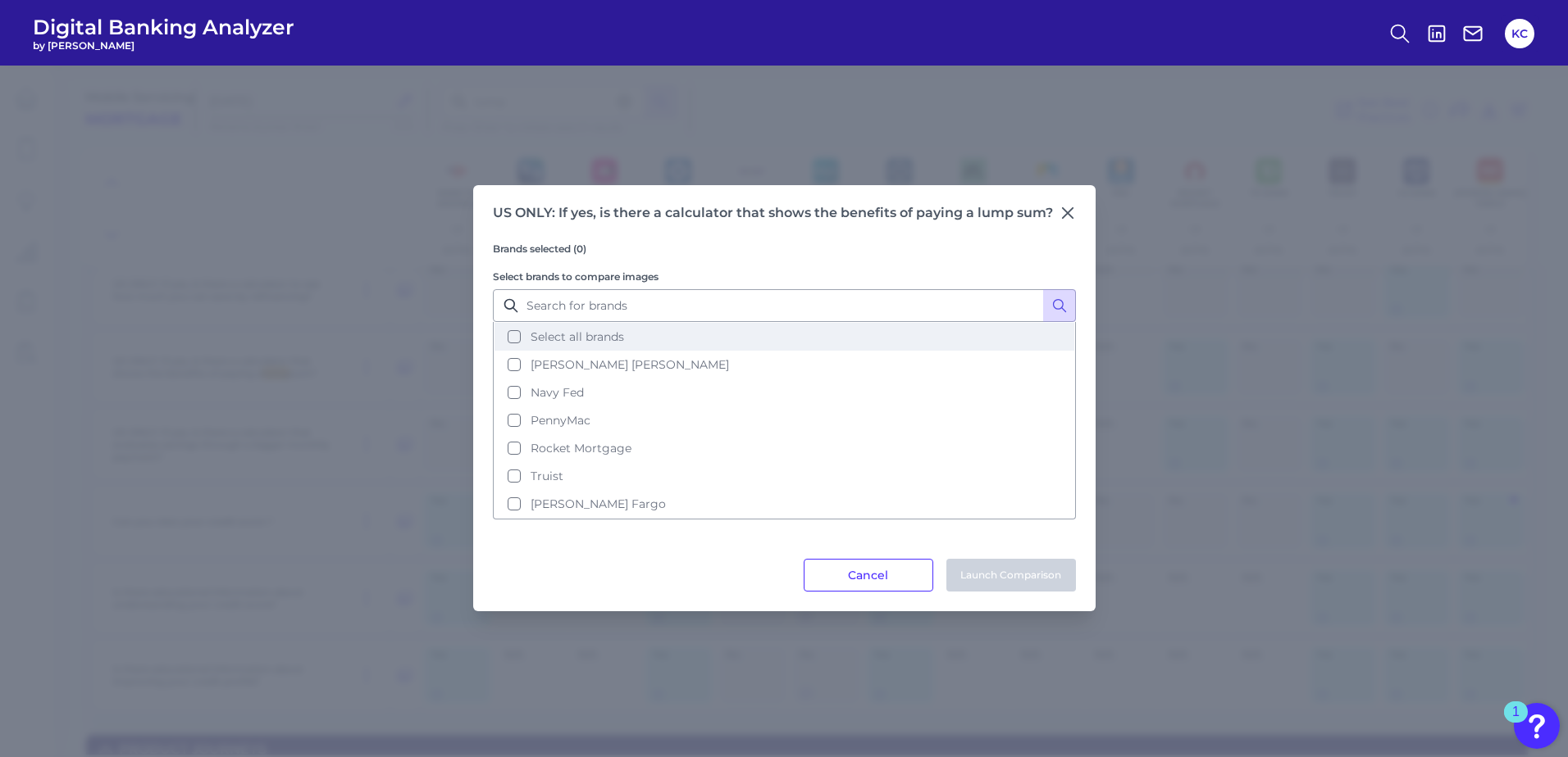
click at [514, 332] on button "Select all brands" at bounding box center [784, 337] width 579 height 28
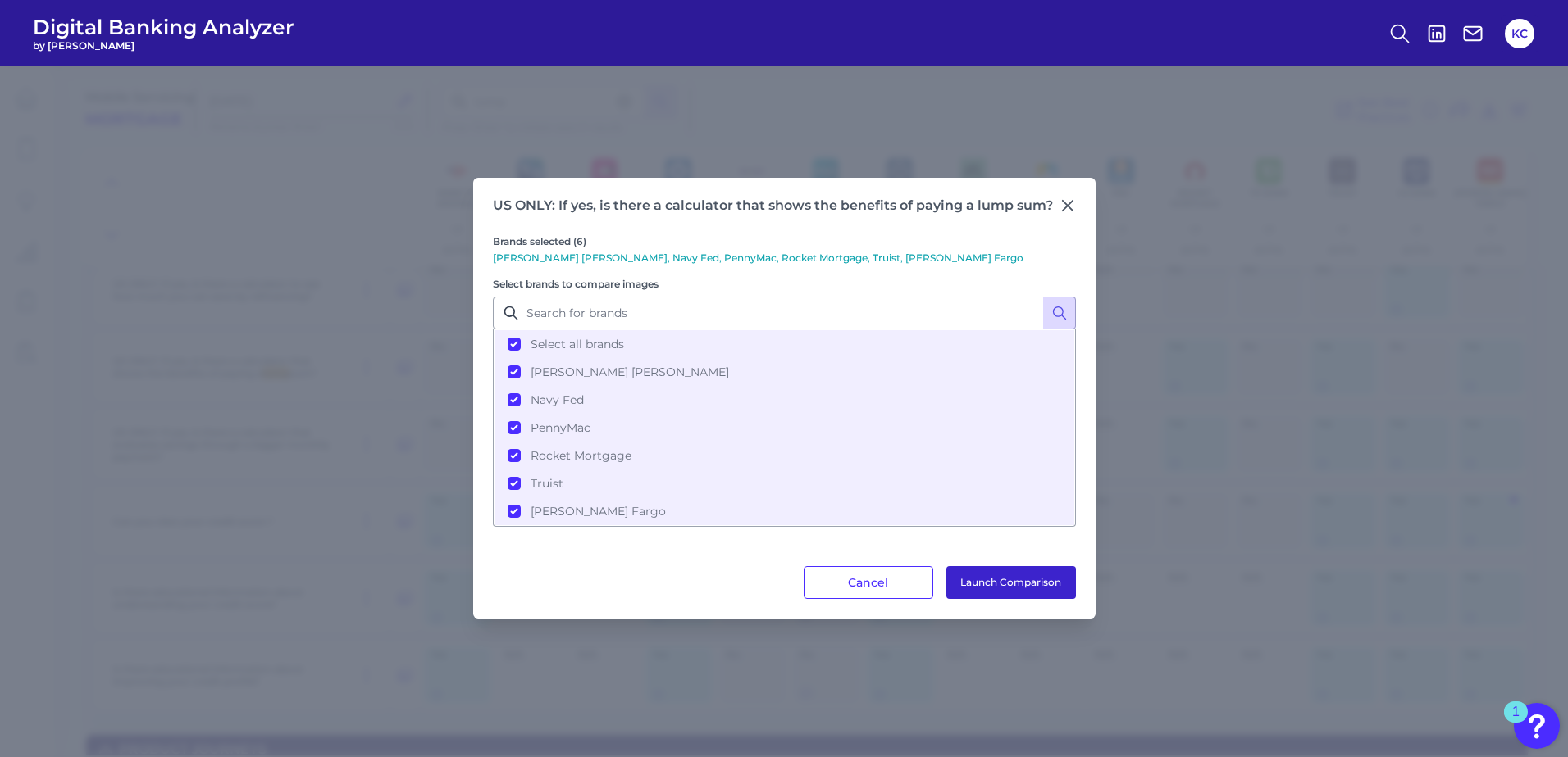
click at [1026, 581] on button "Launch Comparison" at bounding box center [1011, 583] width 130 height 33
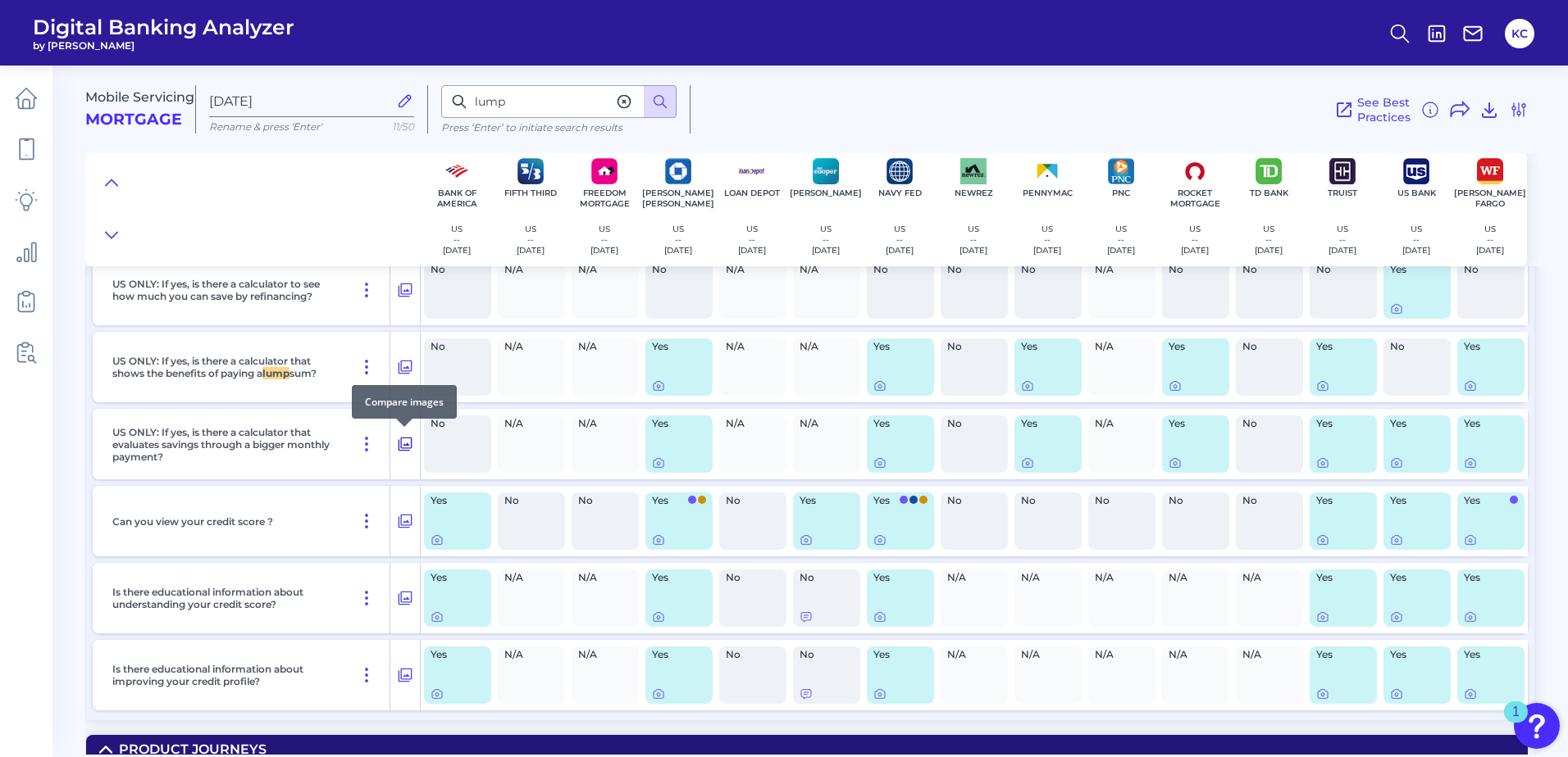
click at [406, 448] on icon at bounding box center [404, 444] width 14 height 14
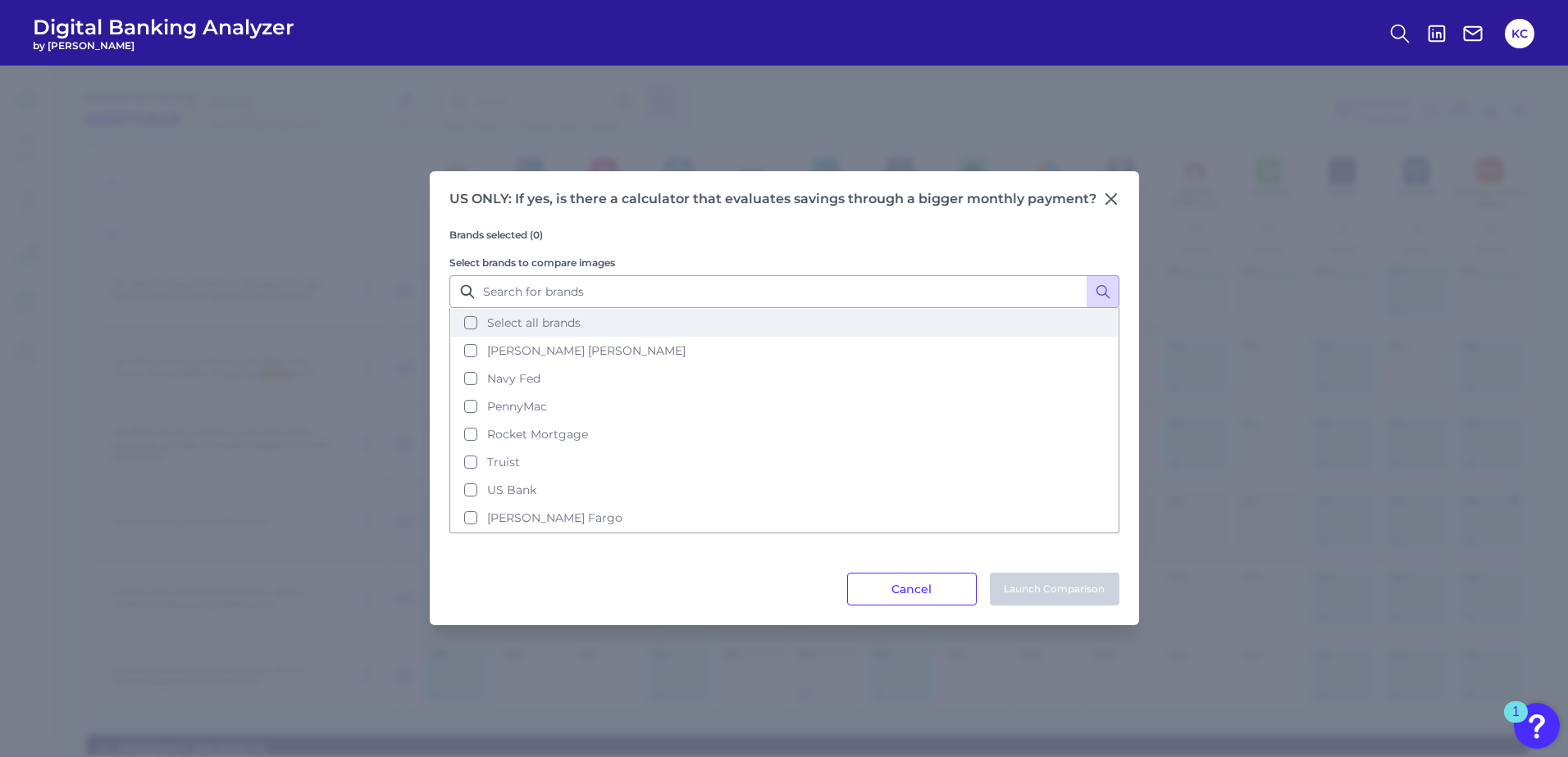
click at [465, 324] on button "Select all brands" at bounding box center [784, 322] width 667 height 28
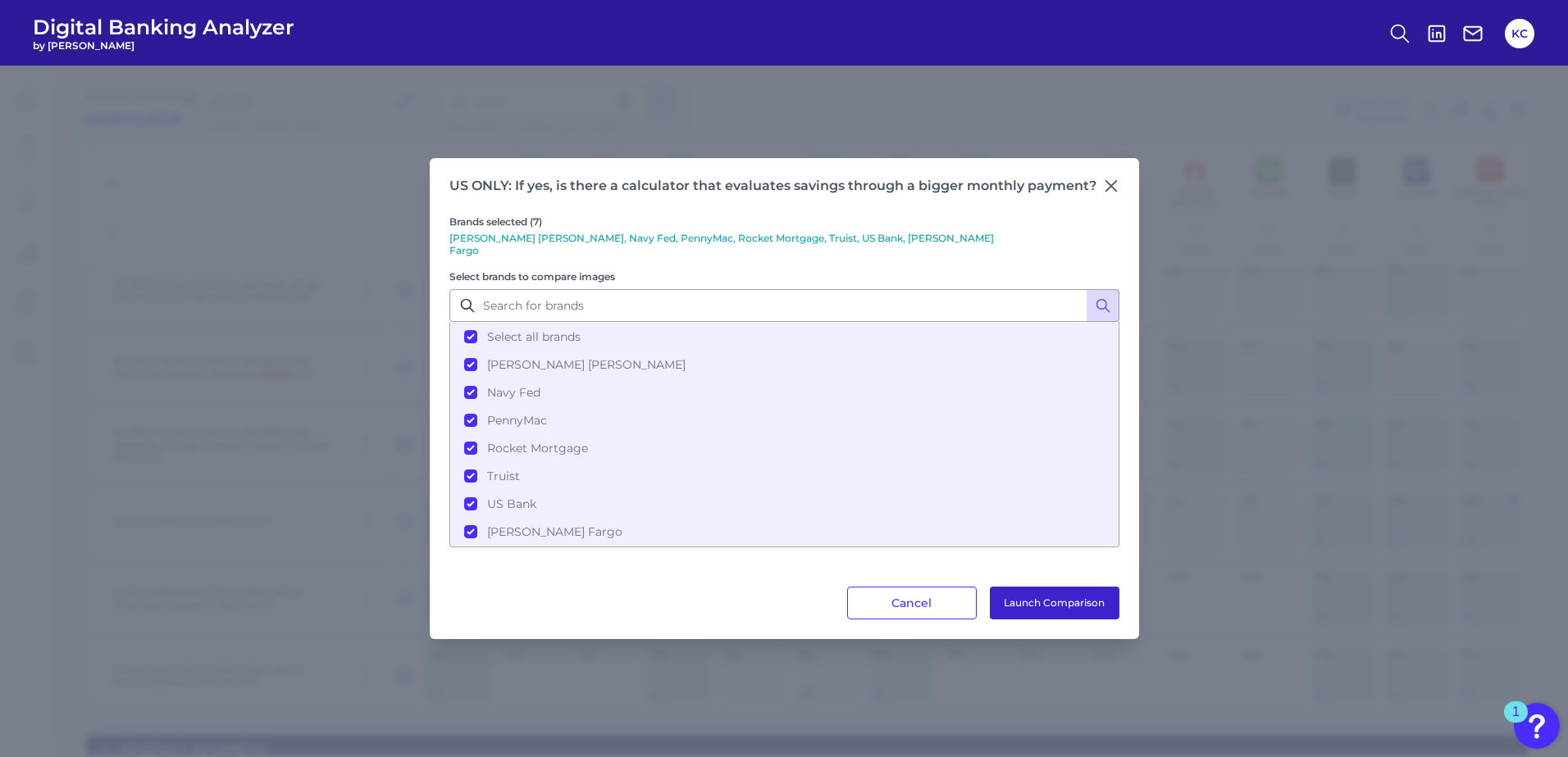
click at [1034, 588] on button "Launch Comparison" at bounding box center [1054, 603] width 130 height 33
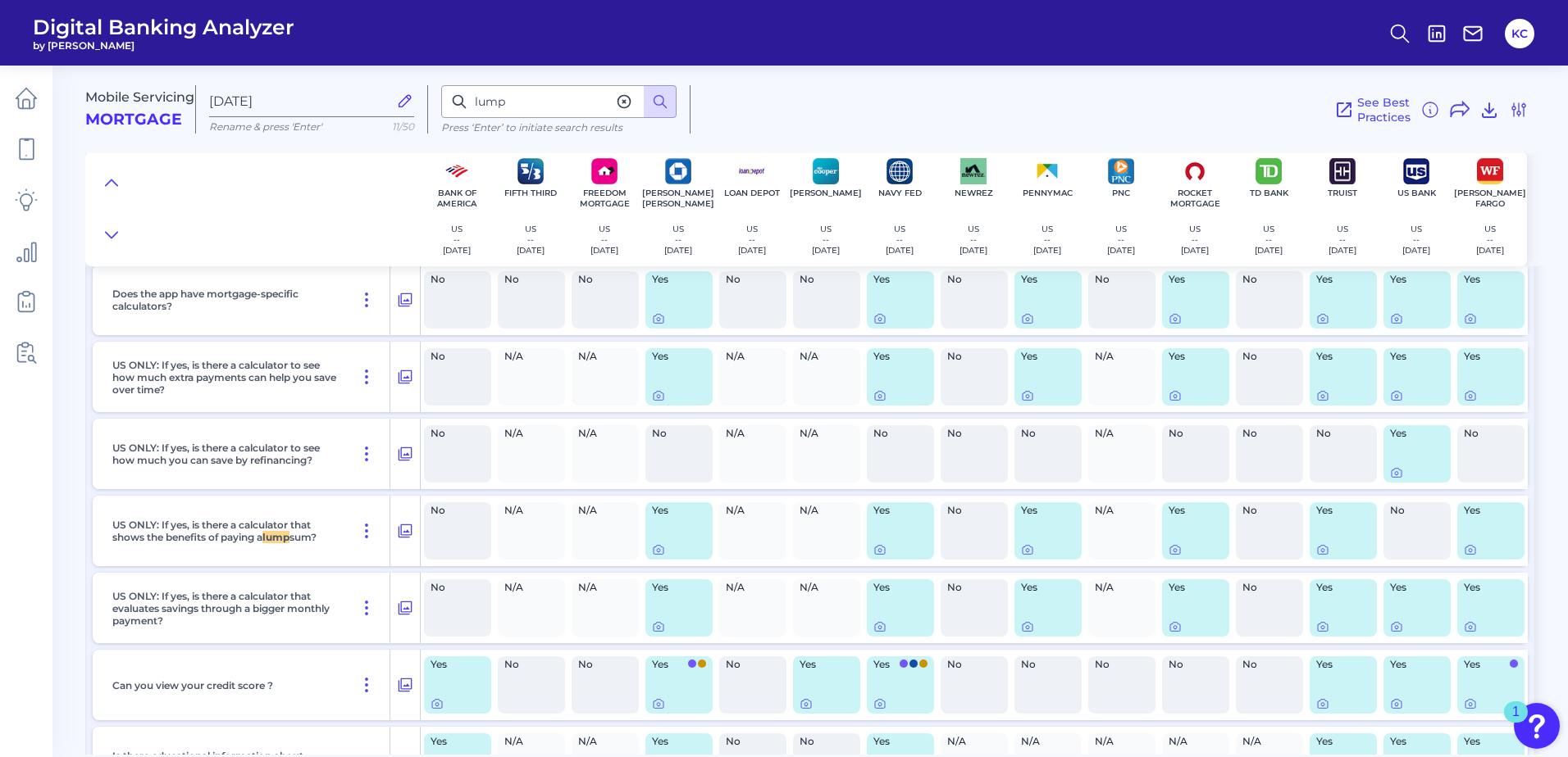
scroll to position [10610, 0]
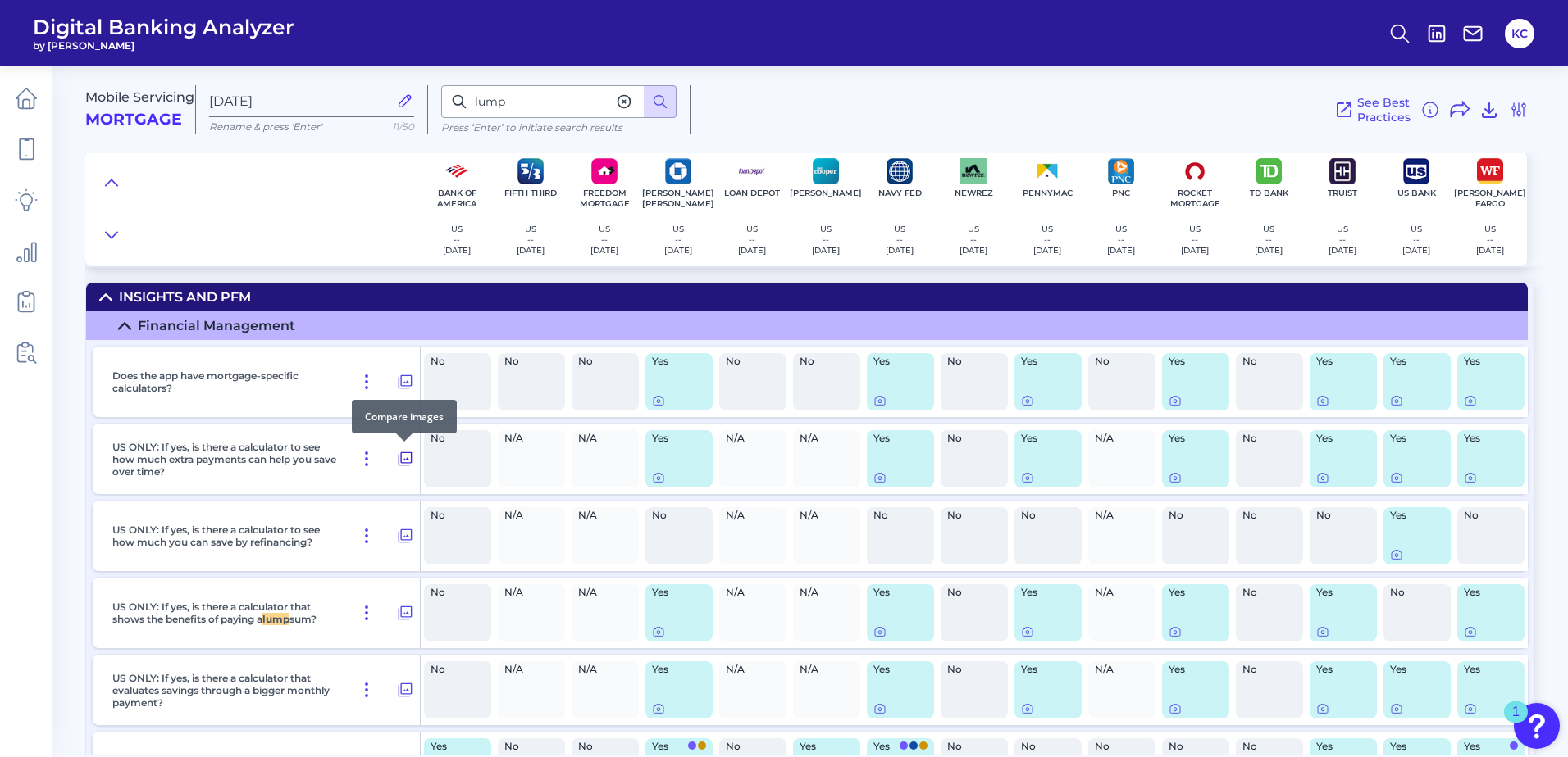
click at [405, 454] on icon at bounding box center [405, 459] width 17 height 19
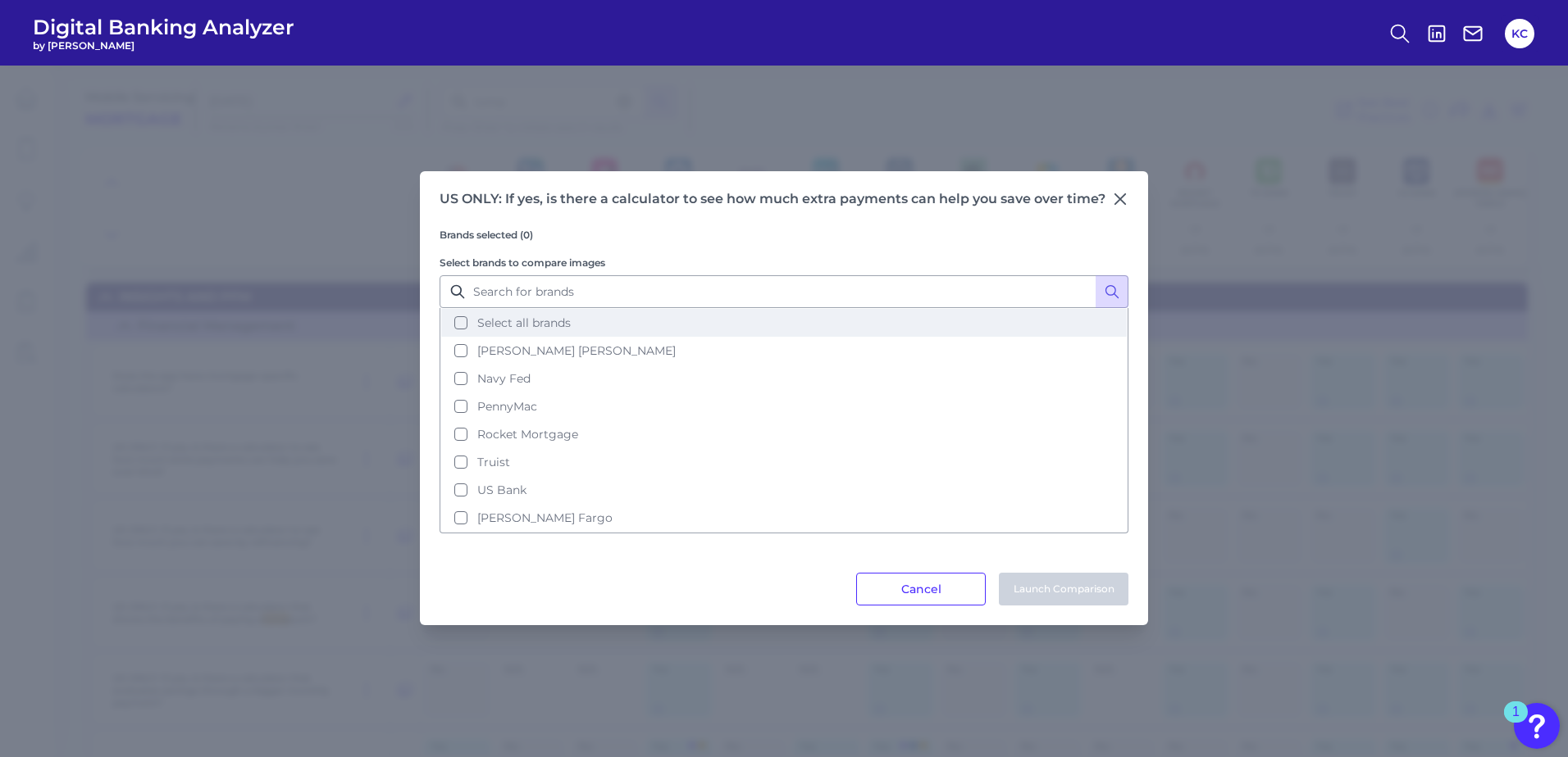
click at [458, 320] on button "Select all brands" at bounding box center [784, 322] width 685 height 28
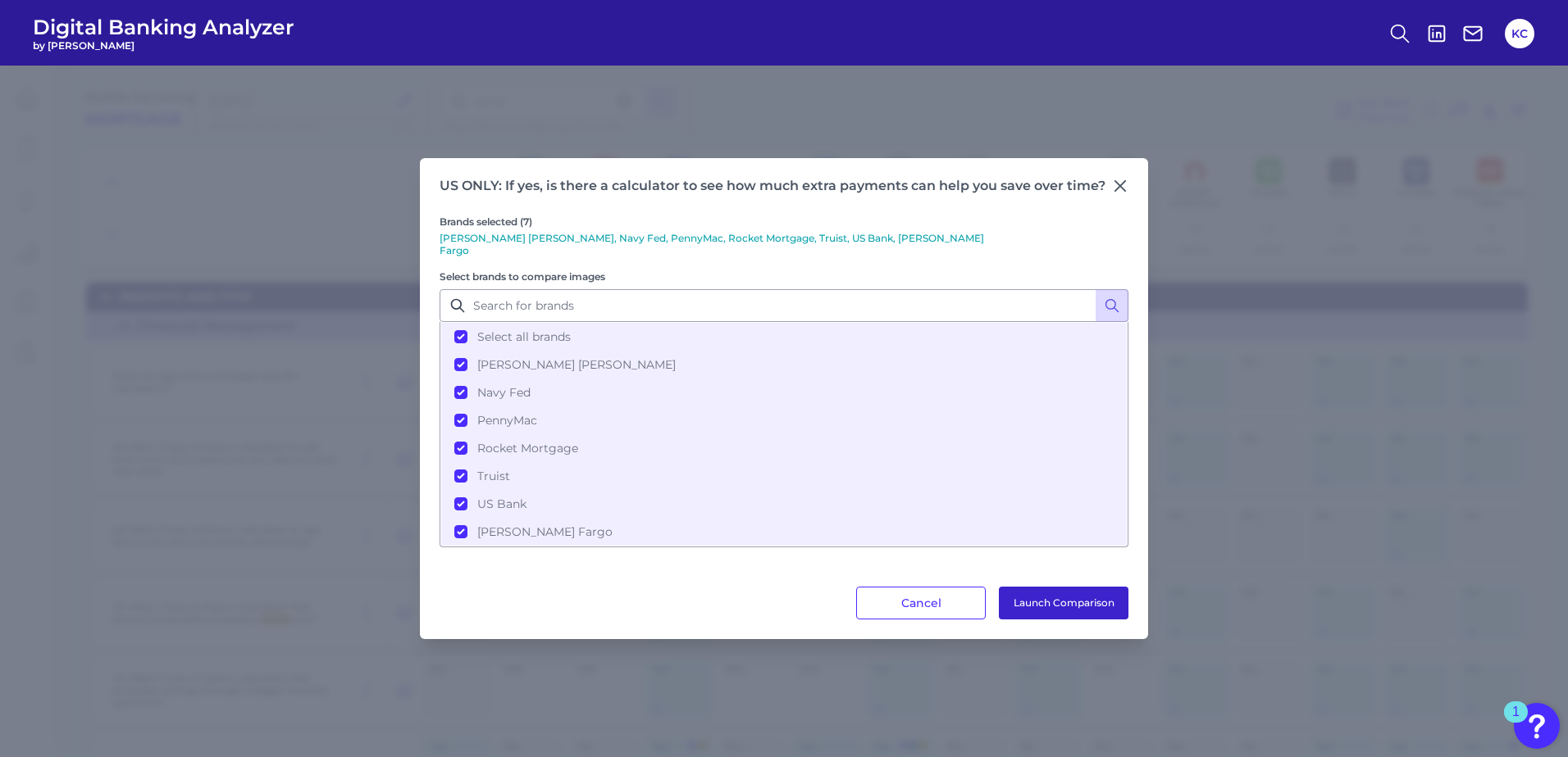
click at [1069, 591] on button "Launch Comparison" at bounding box center [1063, 603] width 130 height 33
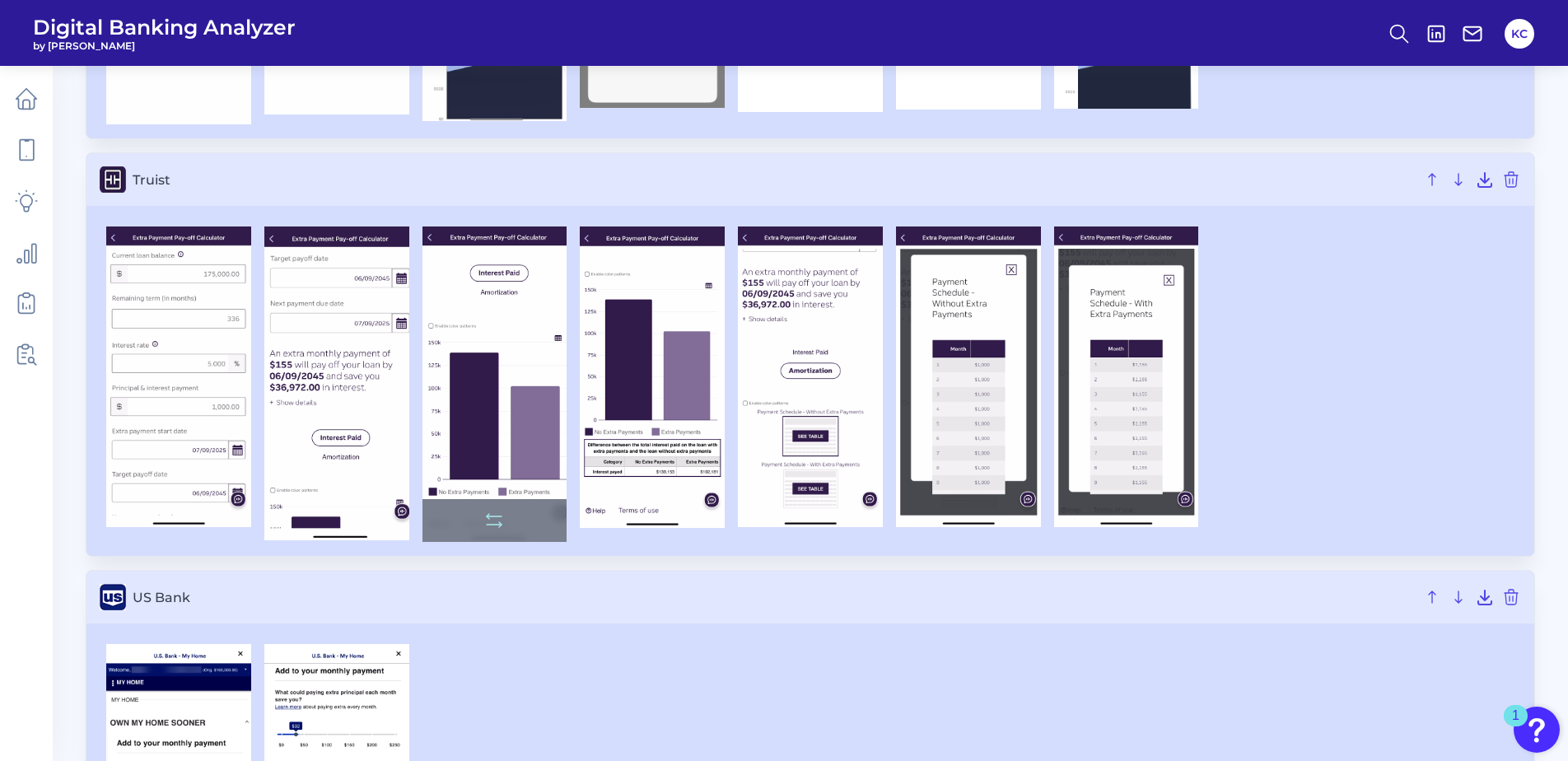
scroll to position [1026, 0]
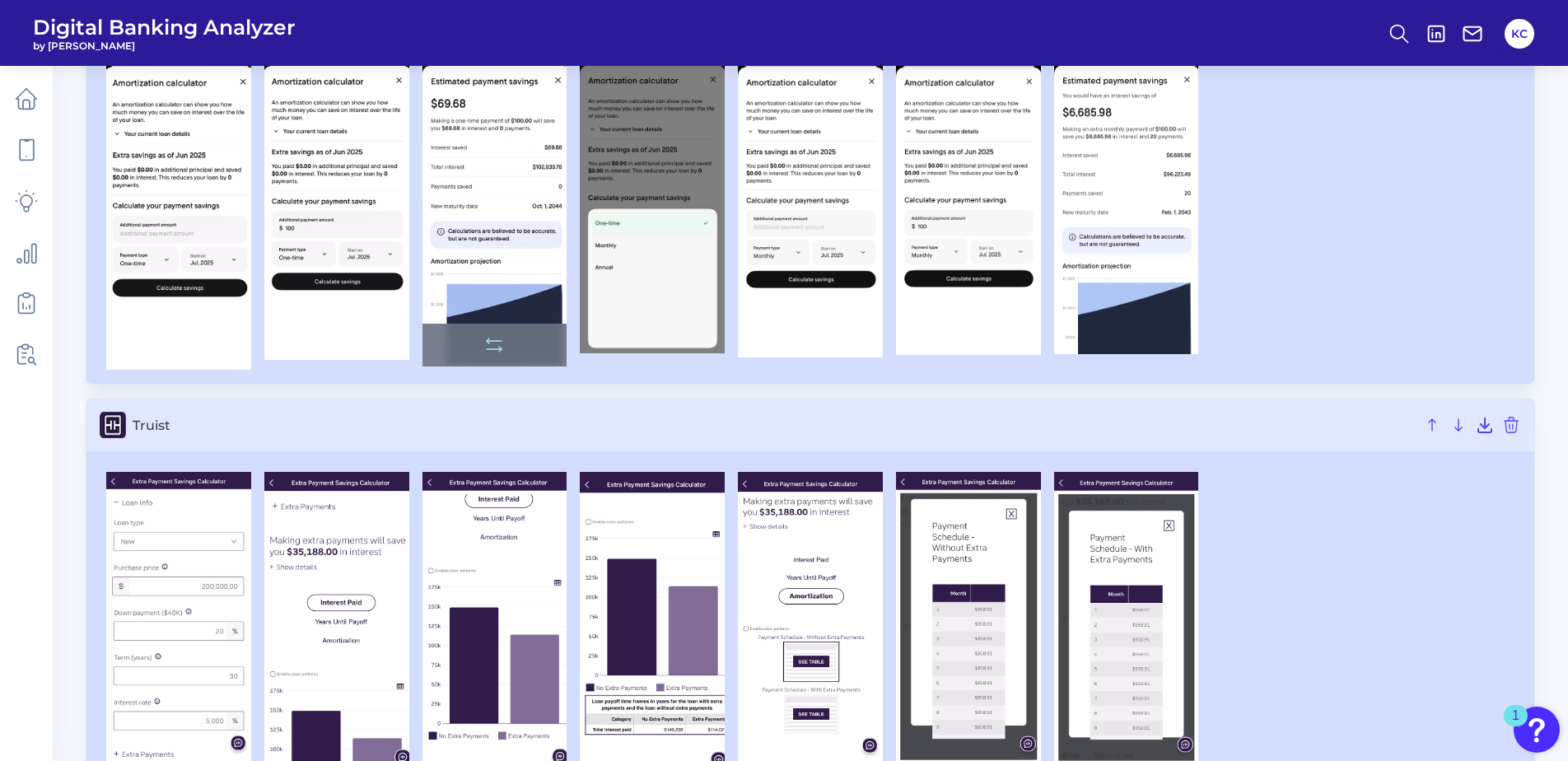
scroll to position [945, 0]
